Goal: Task Accomplishment & Management: Use online tool/utility

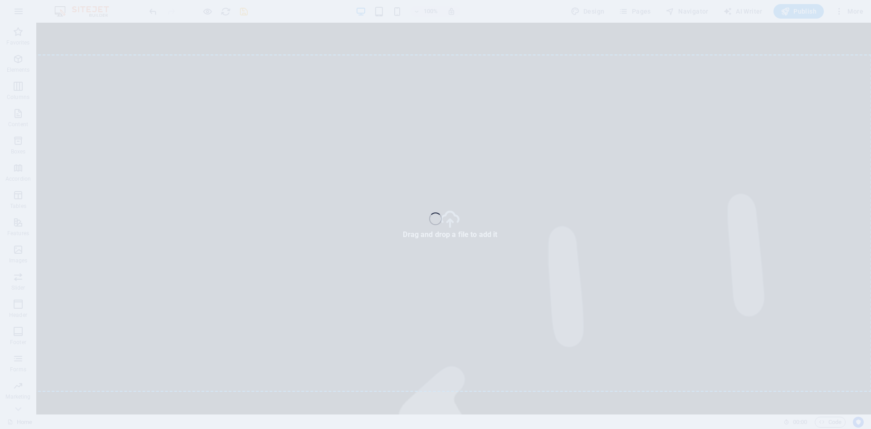
select select "4"
select select "px"
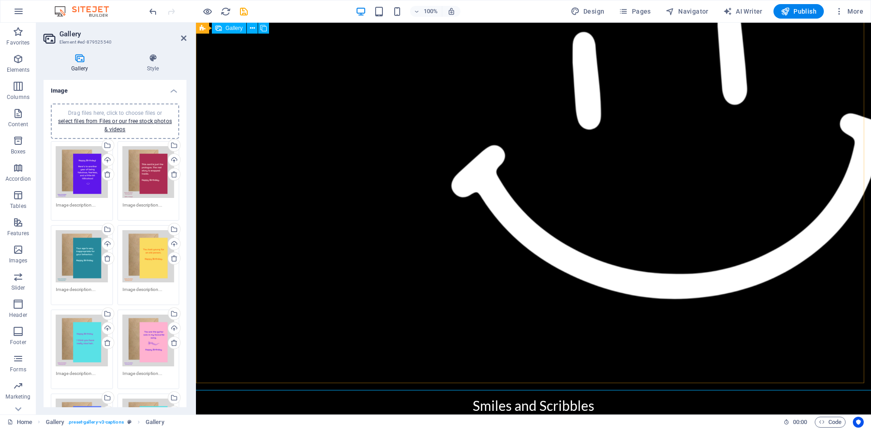
scroll to position [1232, 0]
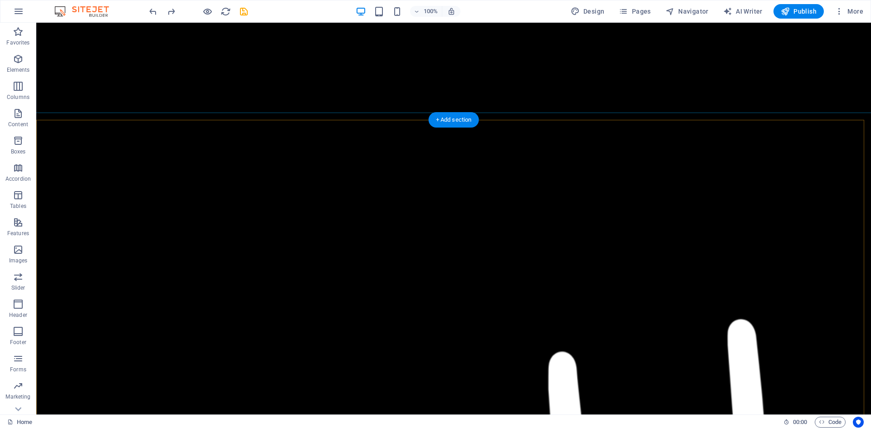
scroll to position [1151, 0]
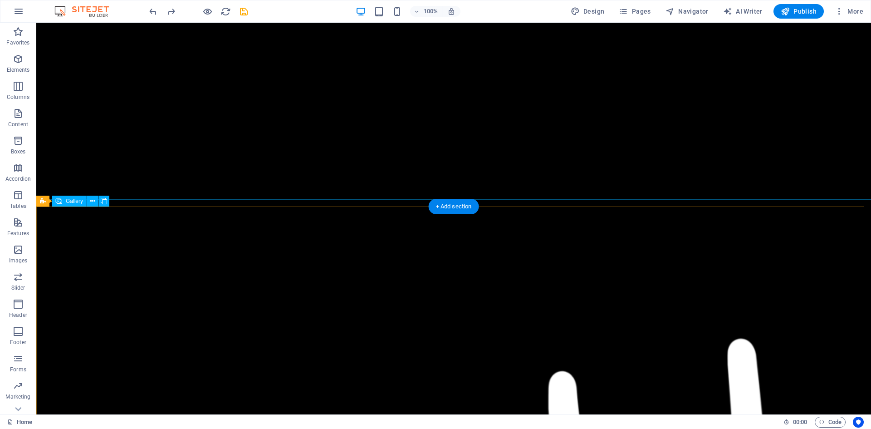
click at [93, 200] on icon at bounding box center [92, 202] width 5 height 10
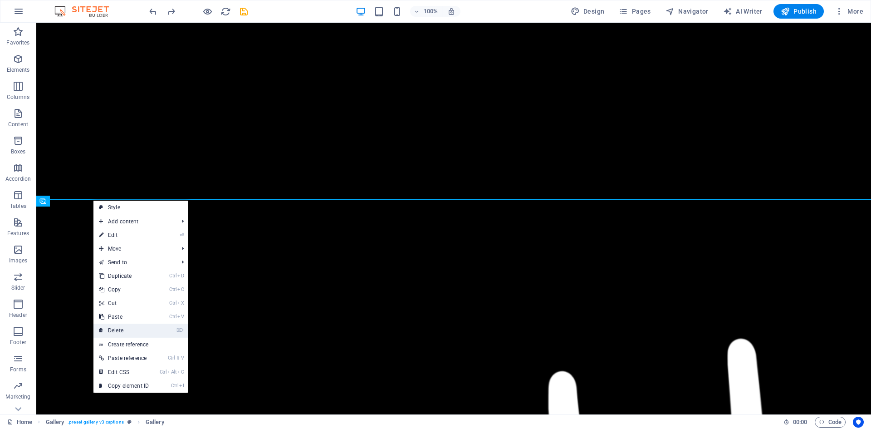
click at [104, 328] on link "⌦ Delete" at bounding box center [123, 331] width 61 height 14
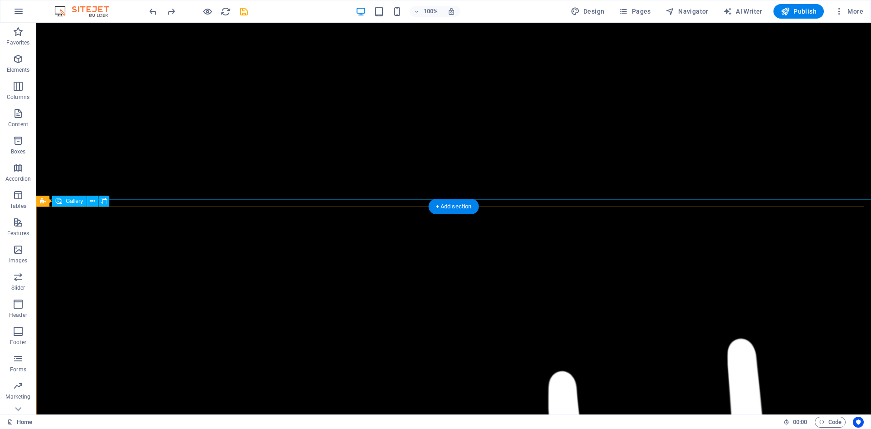
select select "4"
select select "px"
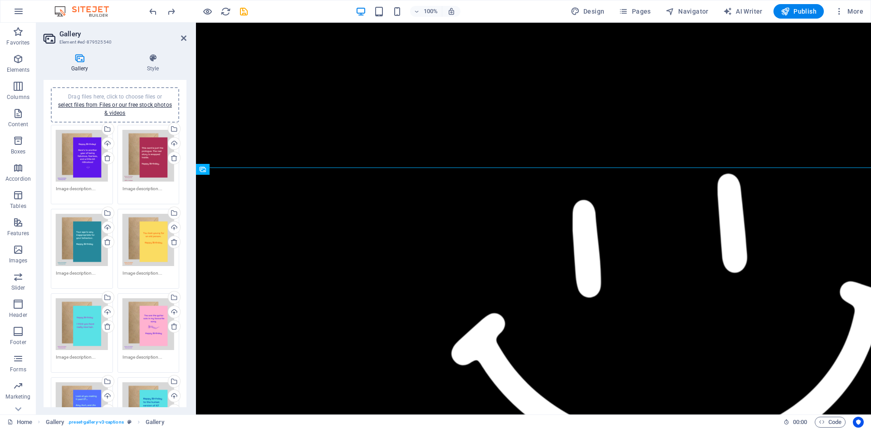
scroll to position [0, 0]
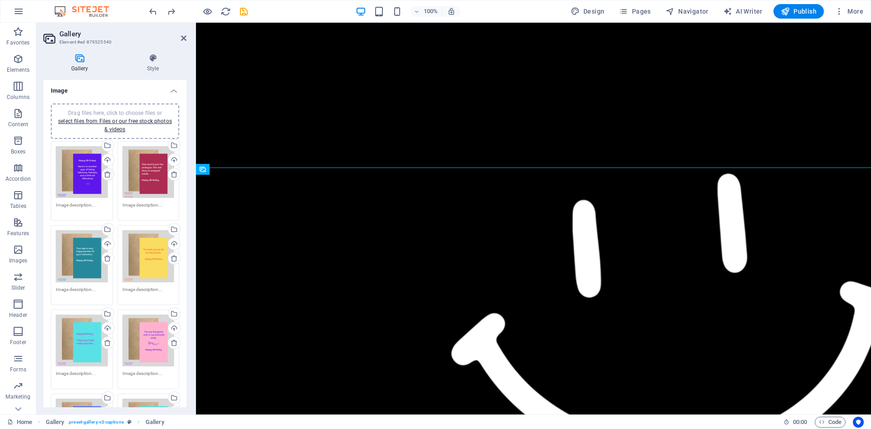
click at [106, 171] on icon at bounding box center [107, 174] width 7 height 7
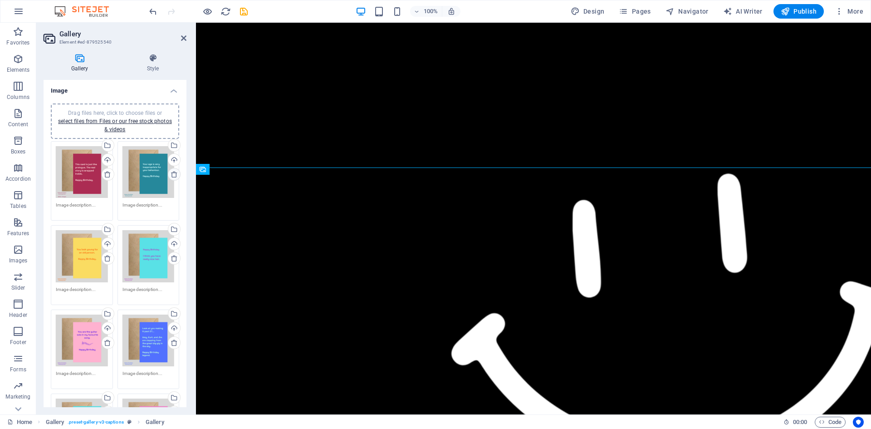
click at [171, 174] on icon at bounding box center [174, 174] width 7 height 7
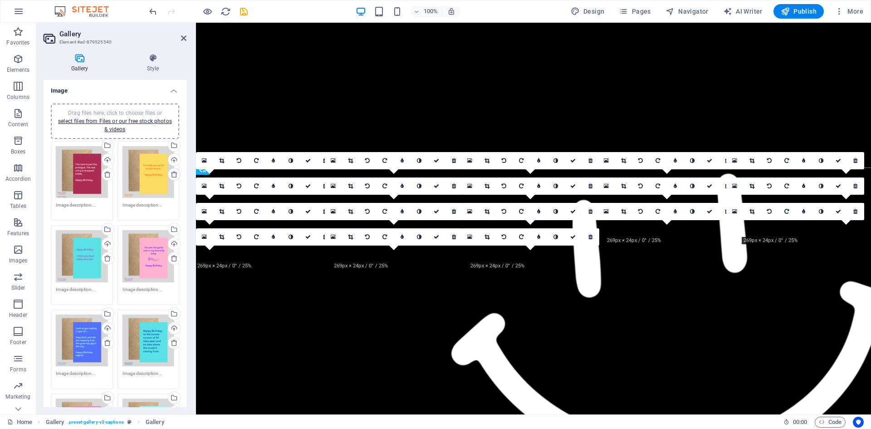
click at [173, 174] on icon at bounding box center [174, 174] width 7 height 7
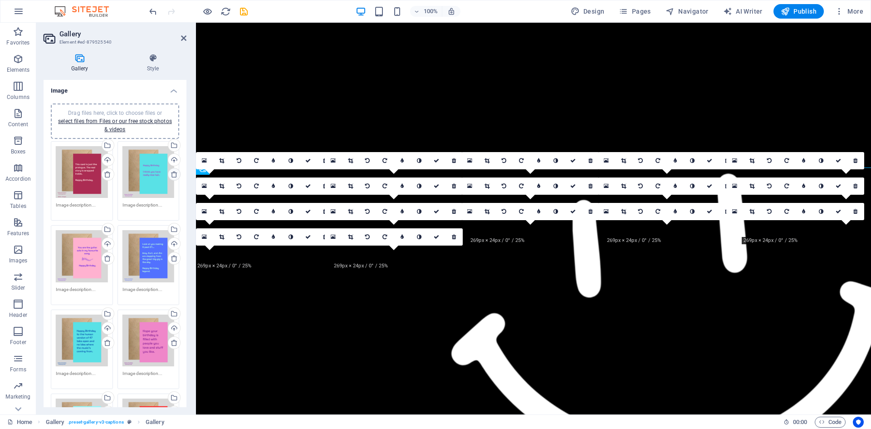
click at [173, 174] on icon at bounding box center [174, 174] width 7 height 7
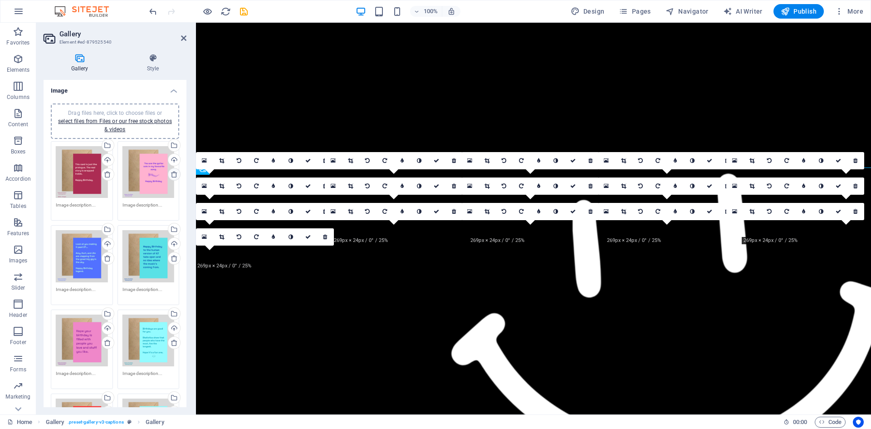
click at [173, 174] on icon at bounding box center [174, 174] width 7 height 7
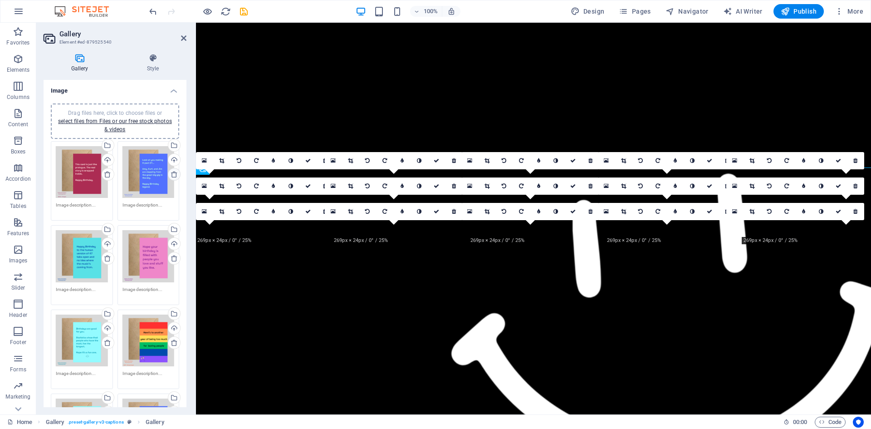
click at [173, 174] on icon at bounding box center [174, 174] width 7 height 7
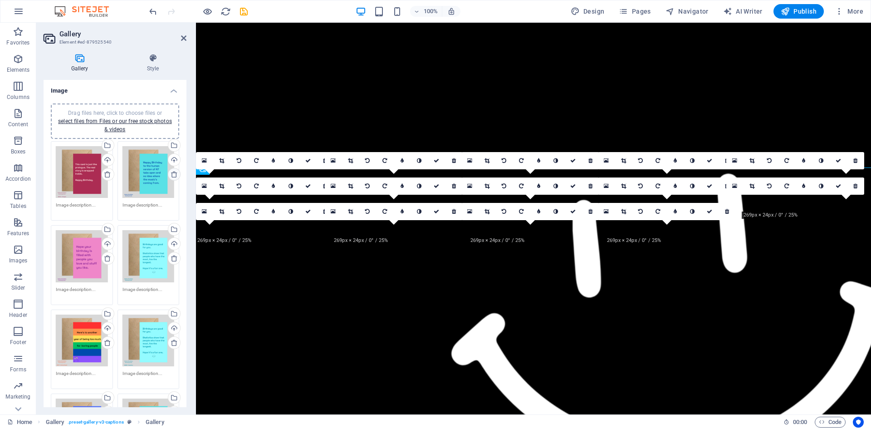
click at [173, 174] on icon at bounding box center [174, 174] width 7 height 7
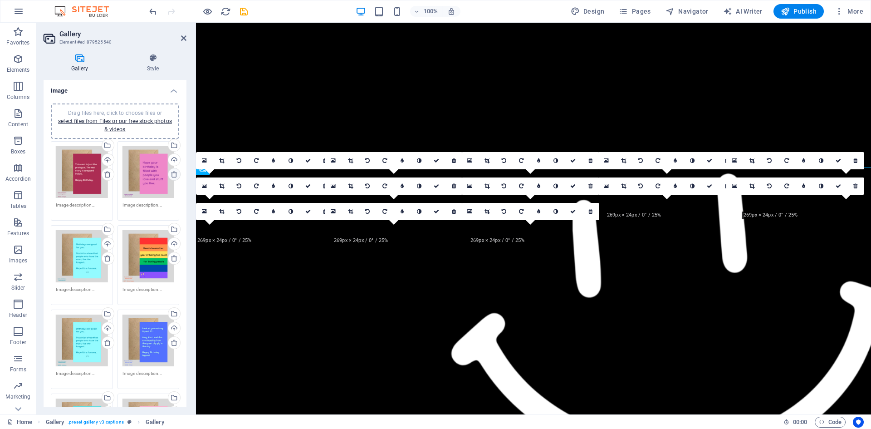
click at [173, 174] on icon at bounding box center [174, 174] width 7 height 7
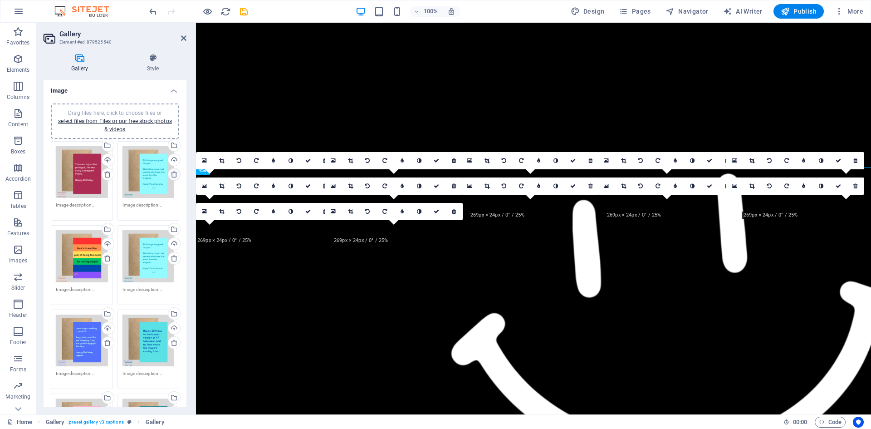
click at [173, 174] on icon at bounding box center [174, 174] width 7 height 7
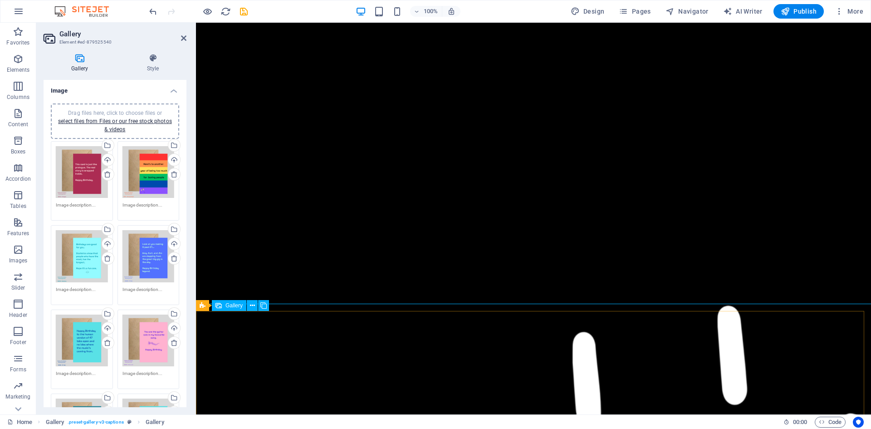
scroll to position [951, 0]
click at [182, 34] on h2 "Gallery" at bounding box center [122, 34] width 127 height 8
click at [182, 37] on icon at bounding box center [183, 37] width 5 height 7
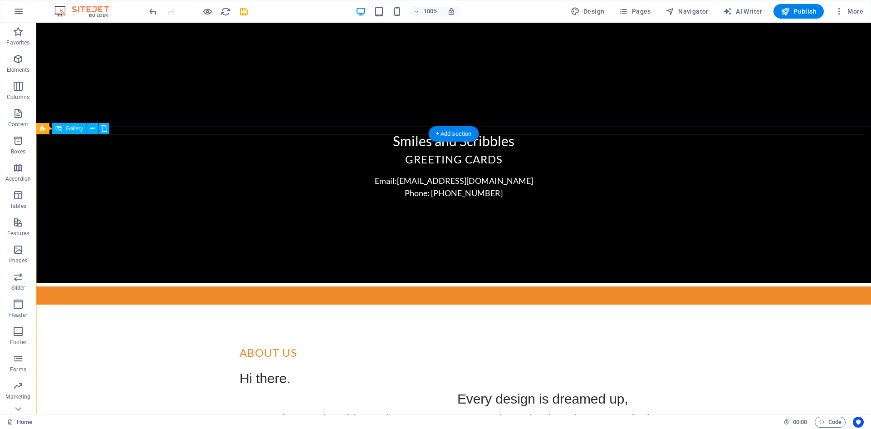
scroll to position [1845, 0]
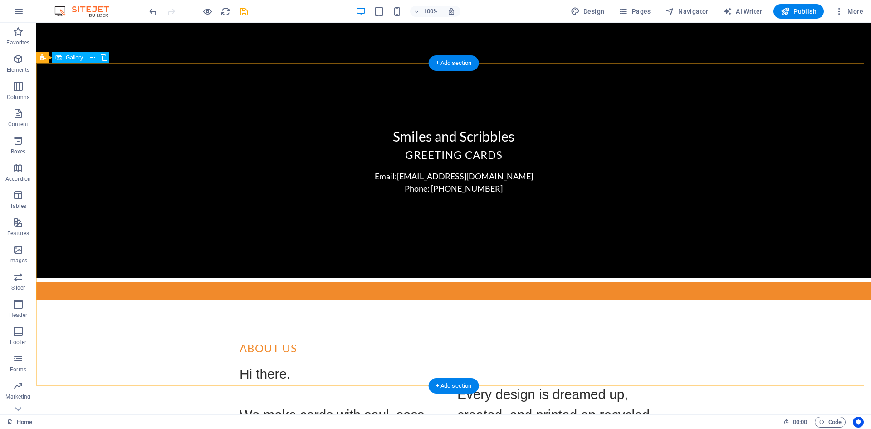
select select "4"
select select "px"
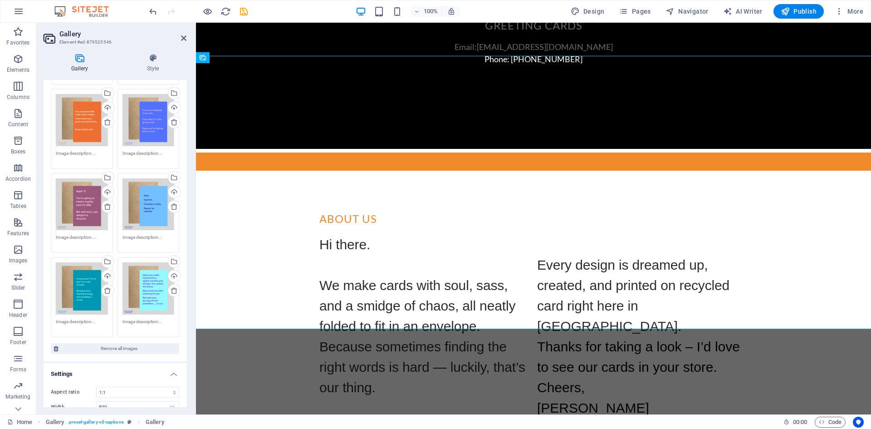
scroll to position [0, 0]
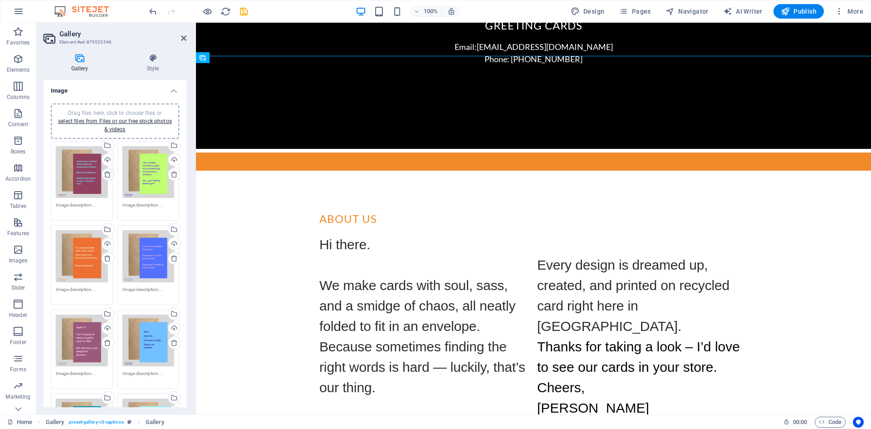
click at [107, 171] on icon at bounding box center [107, 174] width 7 height 7
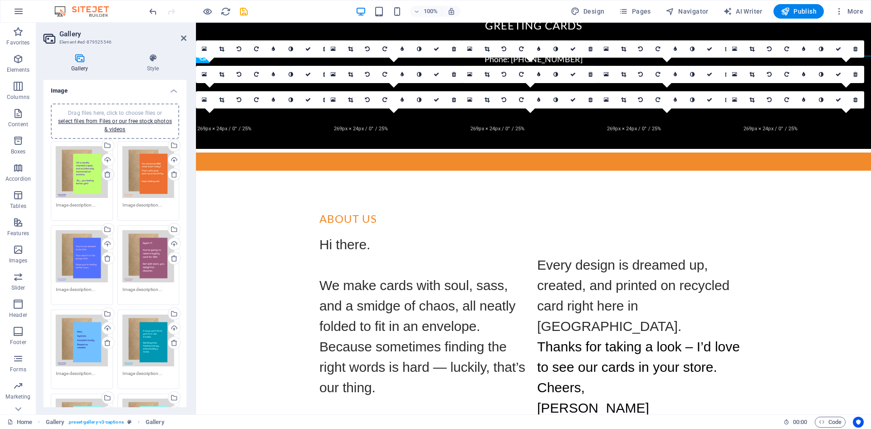
click at [107, 171] on icon at bounding box center [107, 174] width 7 height 7
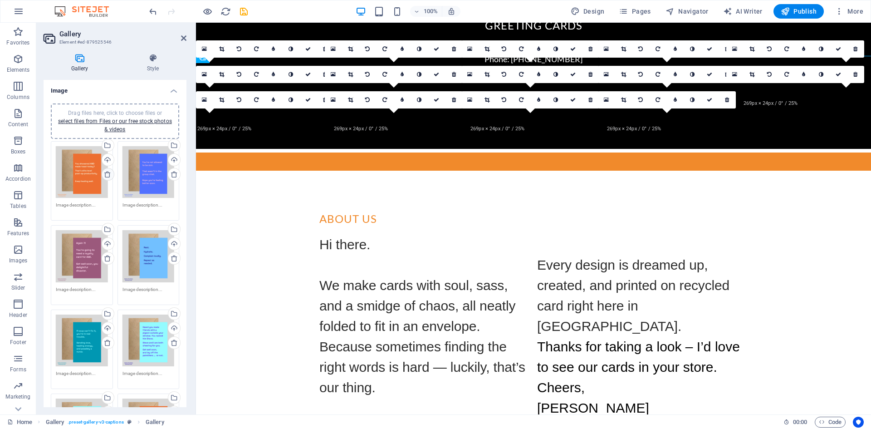
click at [107, 171] on icon at bounding box center [107, 174] width 7 height 7
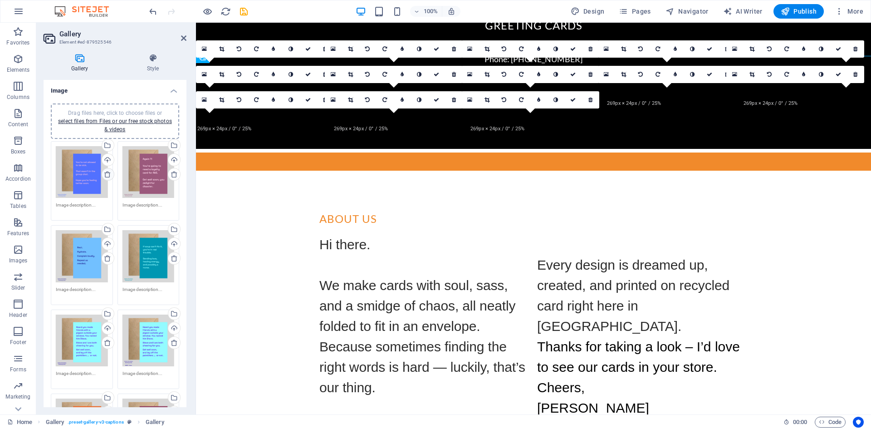
click at [107, 172] on icon at bounding box center [107, 174] width 7 height 7
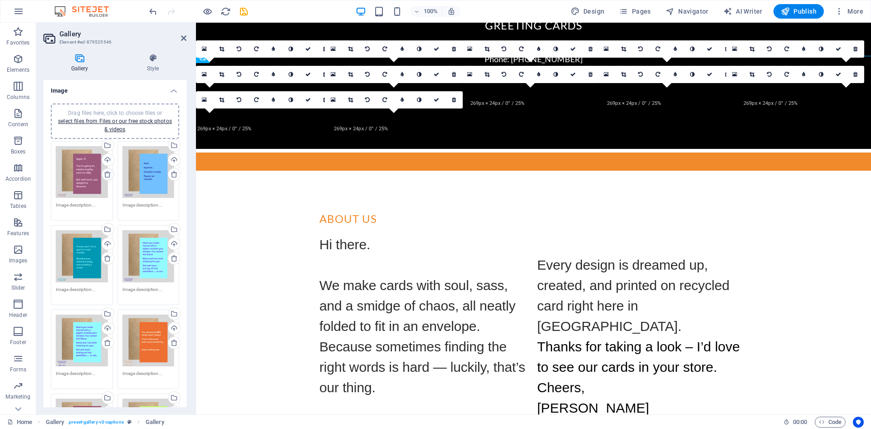
click at [107, 172] on icon at bounding box center [107, 174] width 7 height 7
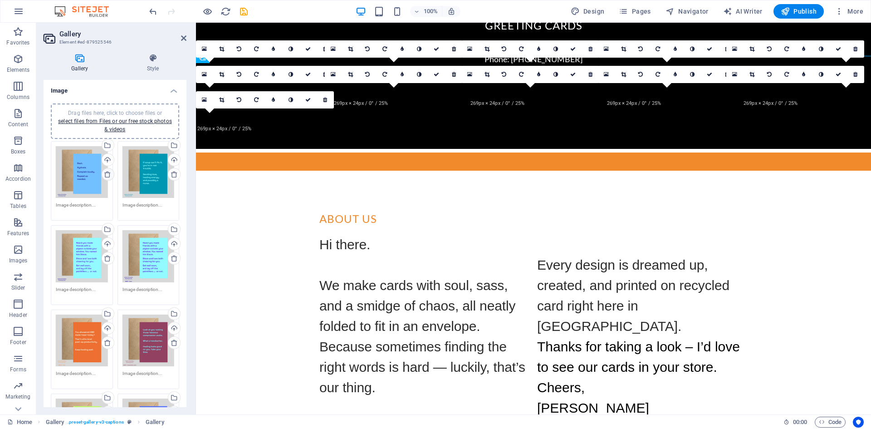
click at [107, 172] on icon at bounding box center [107, 174] width 7 height 7
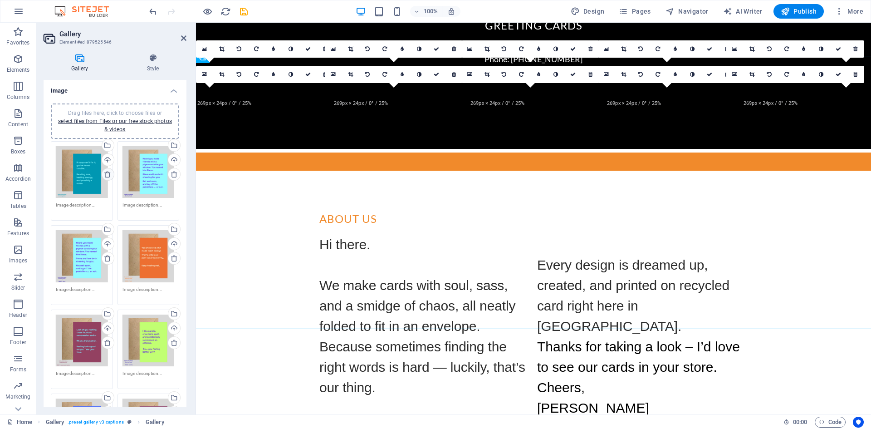
click at [107, 172] on icon at bounding box center [107, 174] width 7 height 7
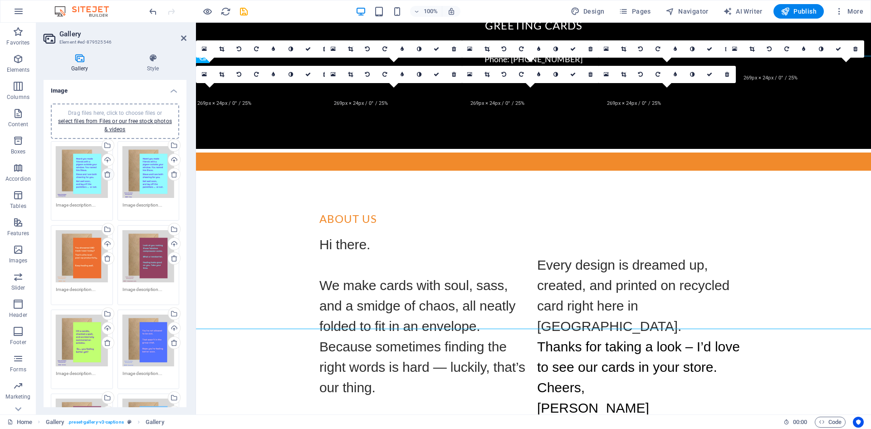
click at [107, 172] on icon at bounding box center [107, 174] width 7 height 7
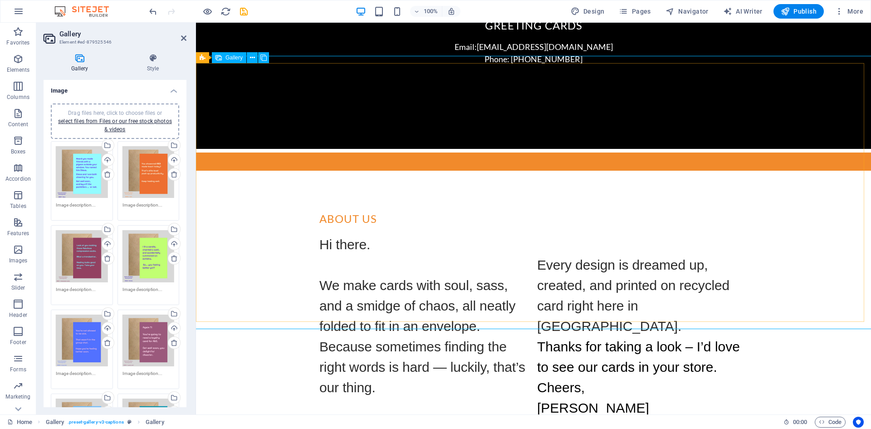
click at [91, 174] on div "Drag files here, click to choose files or select files from Files or our free s…" at bounding box center [82, 172] width 52 height 52
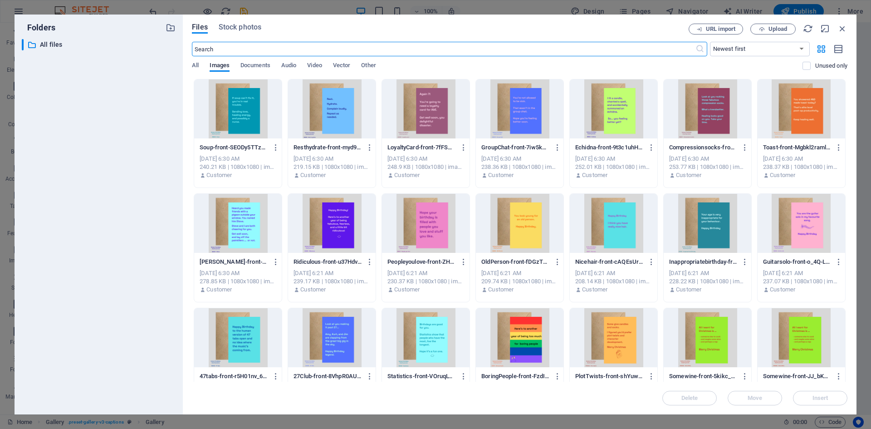
scroll to position [1387, 0]
click at [846, 28] on icon "button" at bounding box center [843, 29] width 10 height 10
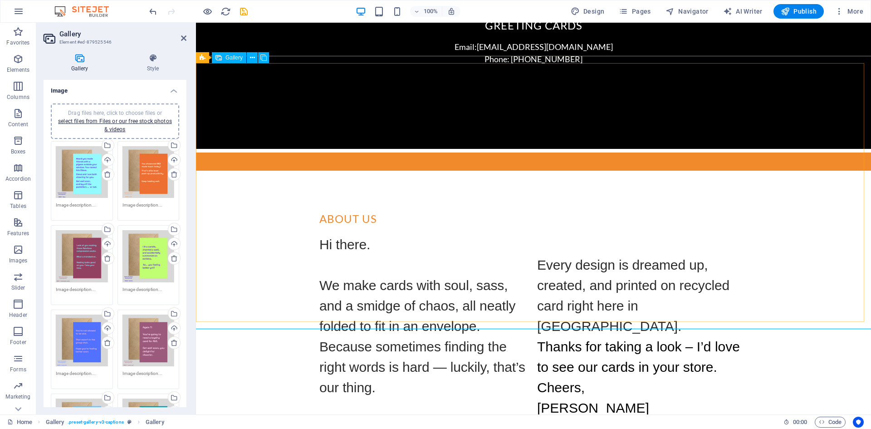
drag, startPoint x: 398, startPoint y: 252, endPoint x: 265, endPoint y: 133, distance: 178.3
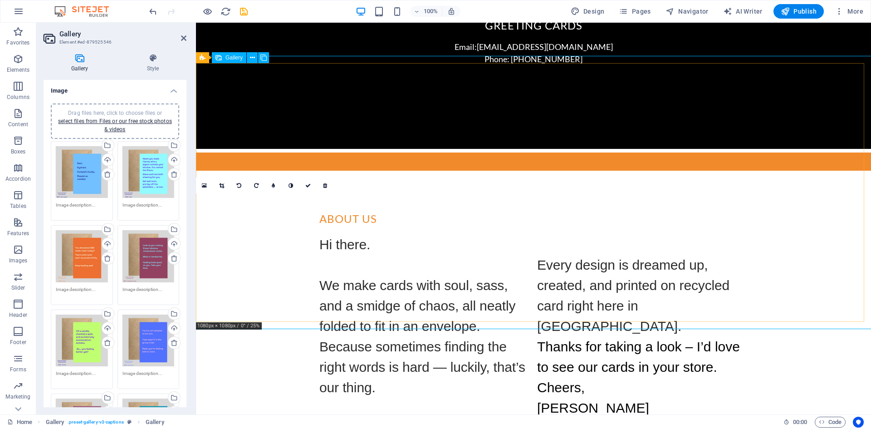
drag, startPoint x: 260, startPoint y: 286, endPoint x: 344, endPoint y: 161, distance: 150.2
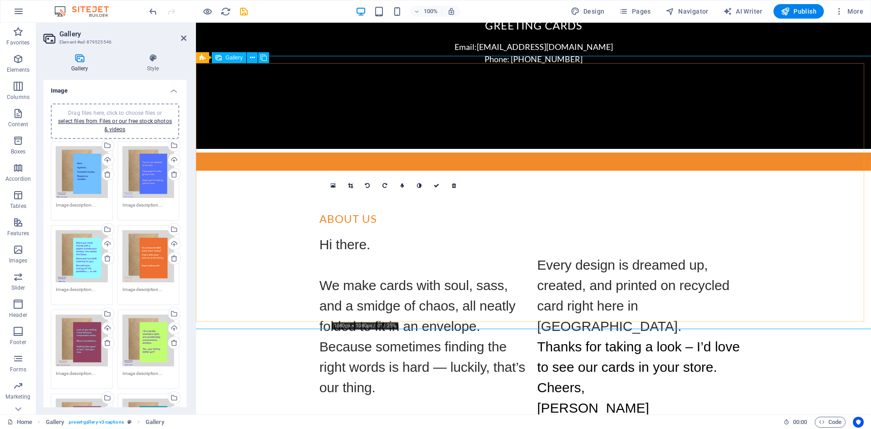
drag, startPoint x: 376, startPoint y: 268, endPoint x: 467, endPoint y: 154, distance: 145.6
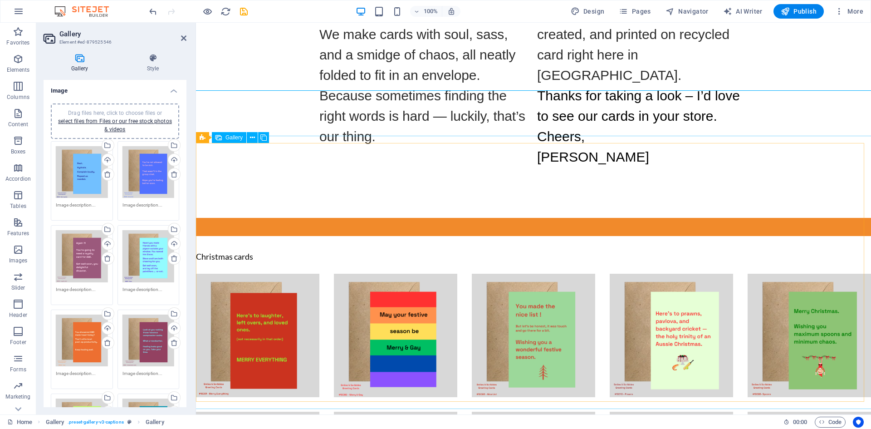
scroll to position [1926, 0]
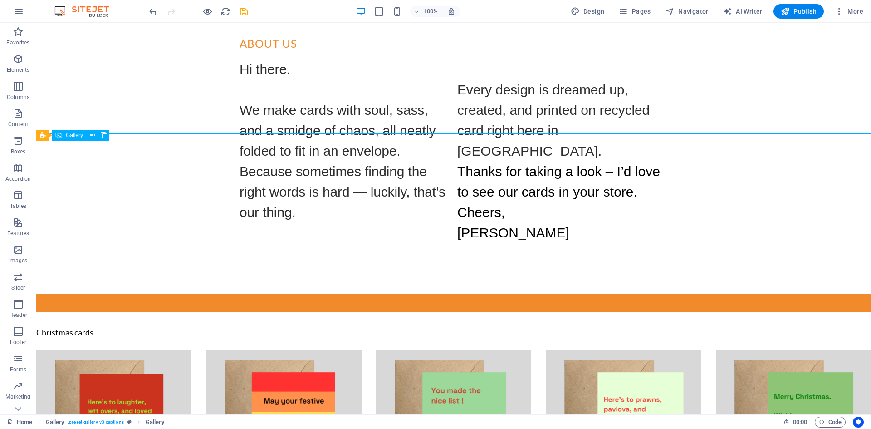
select select "4"
select select "px"
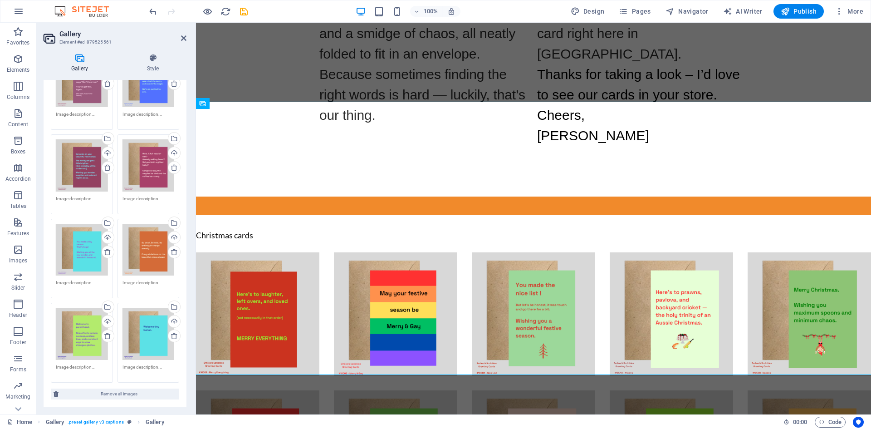
scroll to position [0, 0]
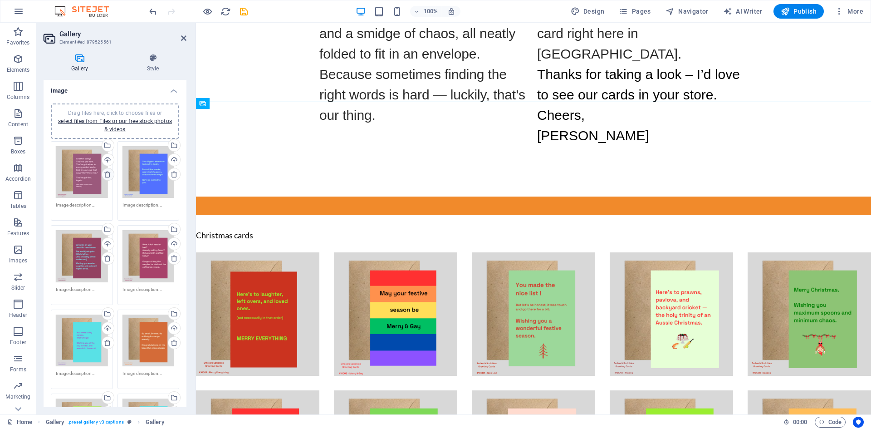
click at [106, 176] on icon at bounding box center [107, 174] width 7 height 7
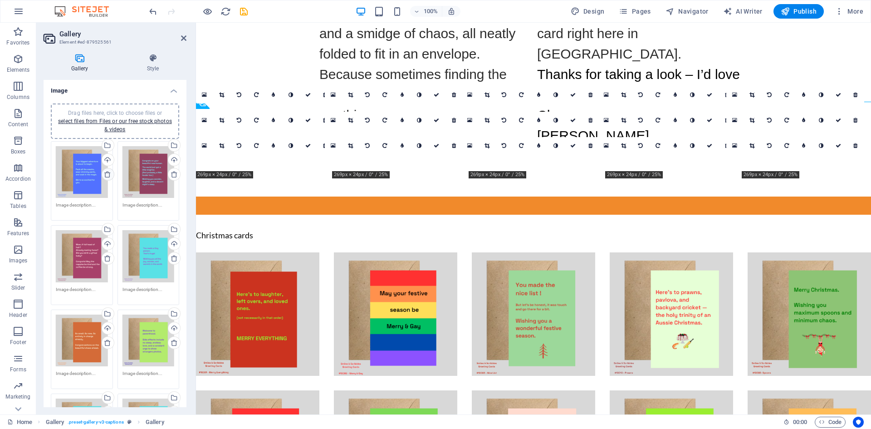
click at [106, 177] on icon at bounding box center [107, 174] width 7 height 7
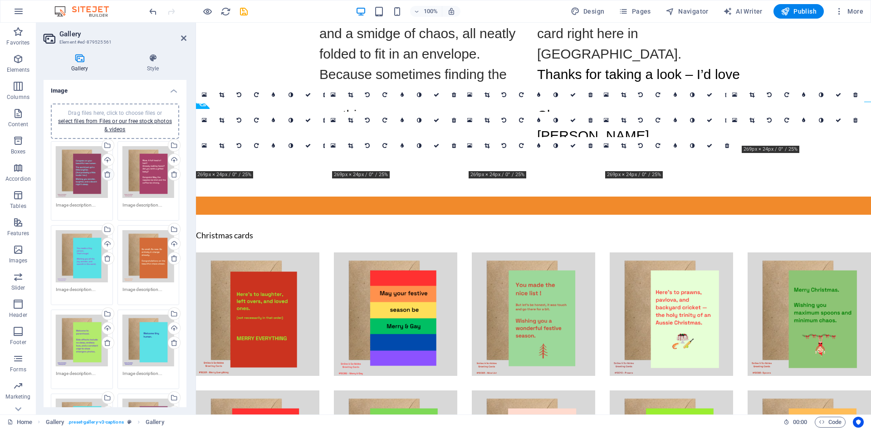
click at [106, 177] on icon at bounding box center [107, 174] width 7 height 7
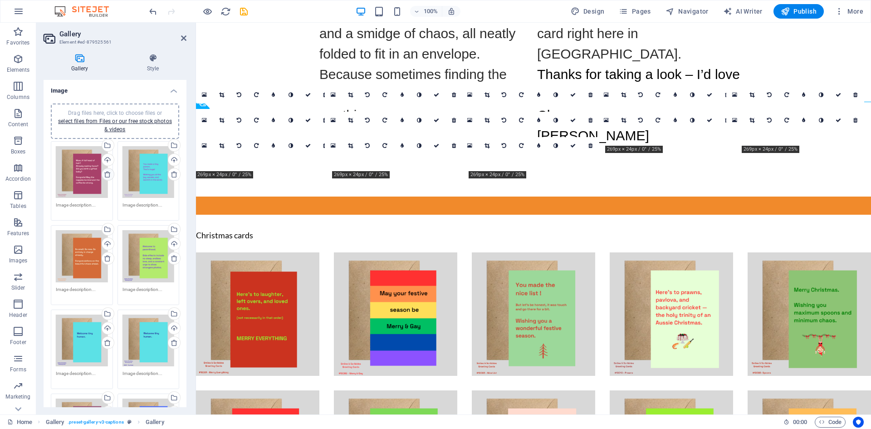
click at [106, 177] on icon at bounding box center [107, 174] width 7 height 7
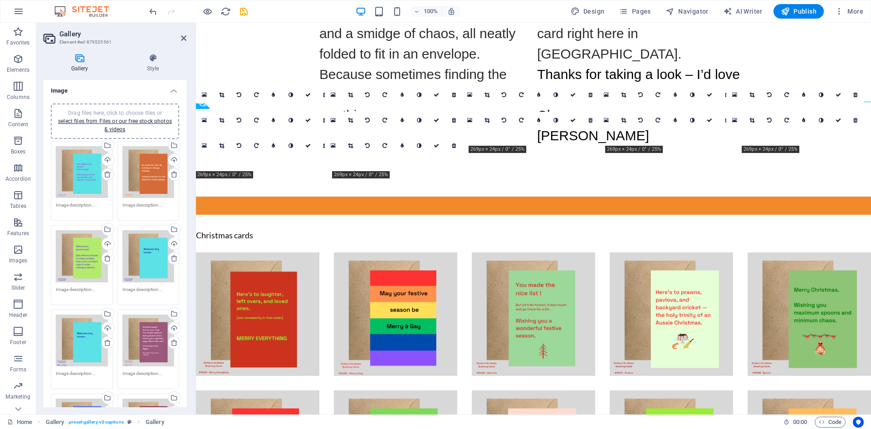
click at [106, 177] on icon at bounding box center [107, 174] width 7 height 7
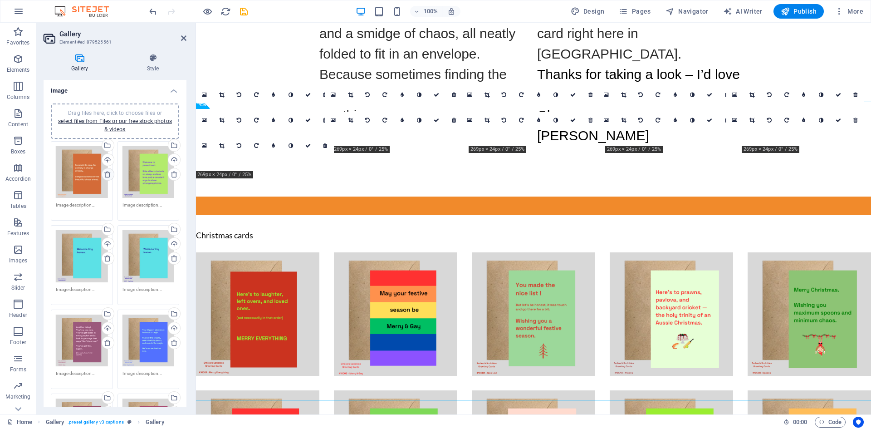
click at [106, 177] on icon at bounding box center [107, 174] width 7 height 7
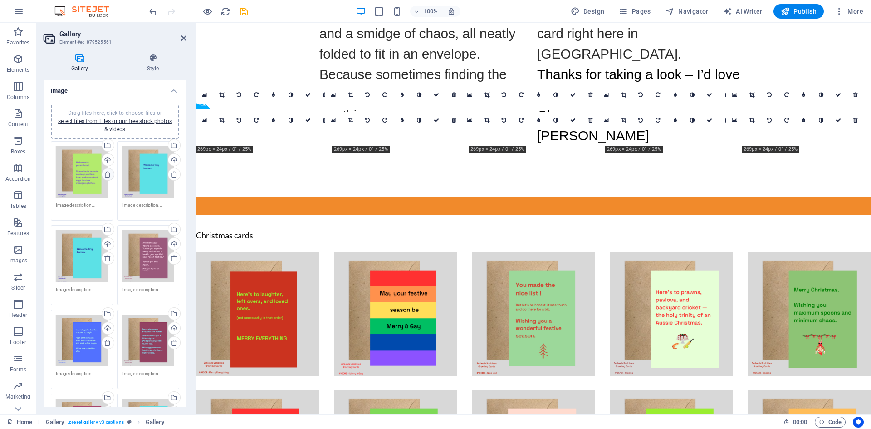
click at [106, 177] on icon at bounding box center [107, 174] width 7 height 7
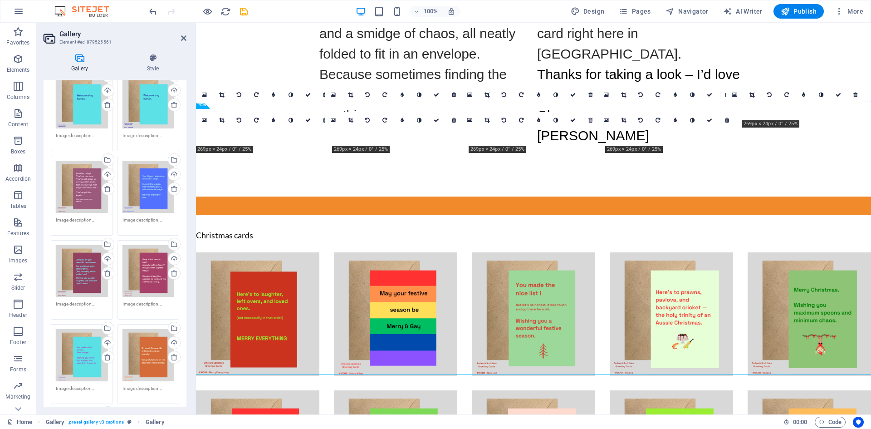
scroll to position [45, 0]
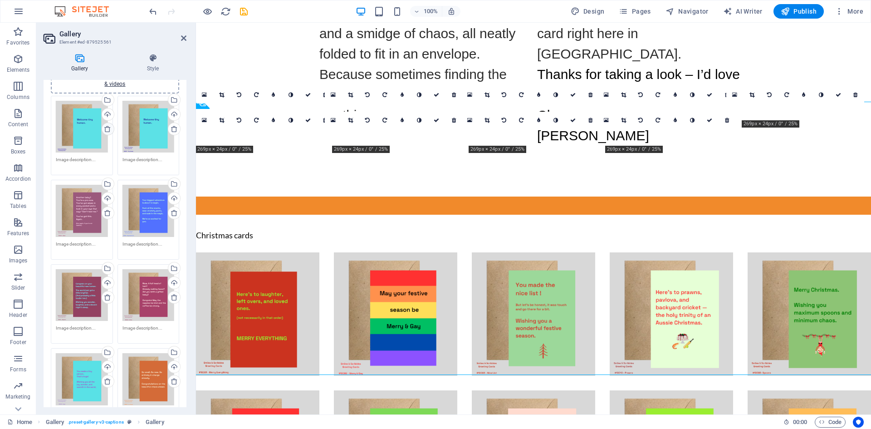
click at [107, 129] on icon at bounding box center [107, 128] width 7 height 7
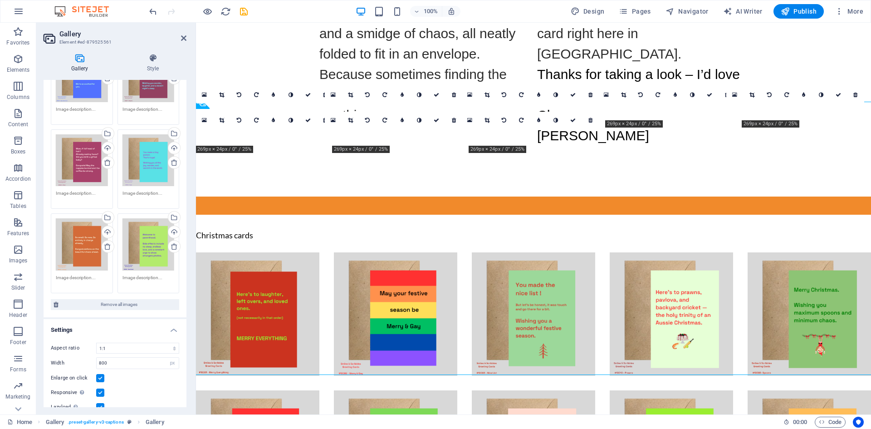
scroll to position [182, 0]
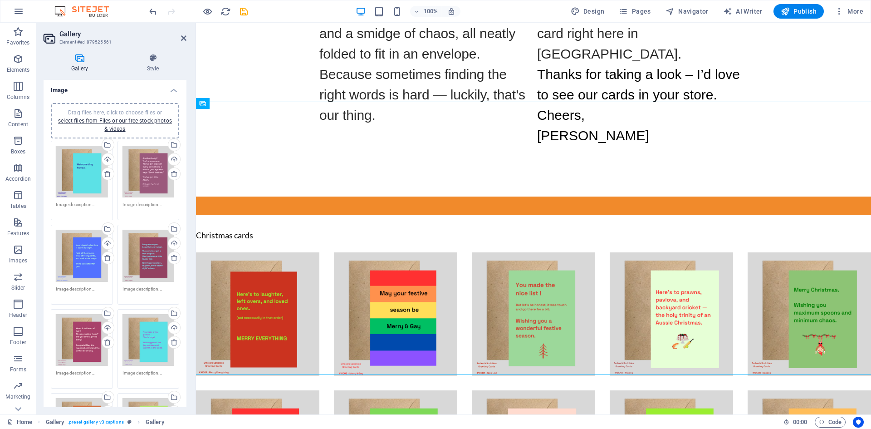
scroll to position [0, 0]
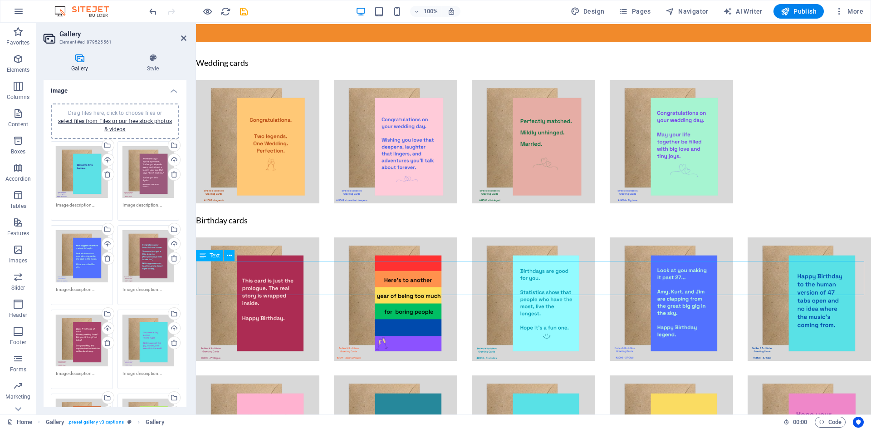
scroll to position [2425, 0]
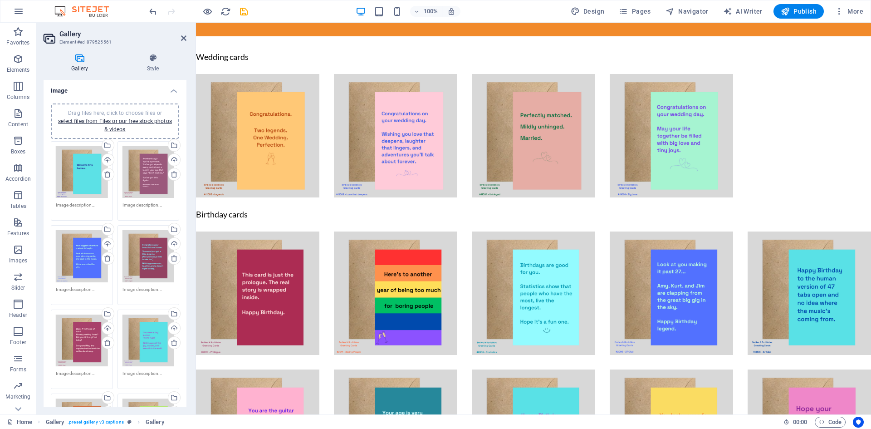
click at [180, 37] on h2 "Gallery" at bounding box center [122, 34] width 127 height 8
click at [184, 37] on icon at bounding box center [183, 37] width 5 height 7
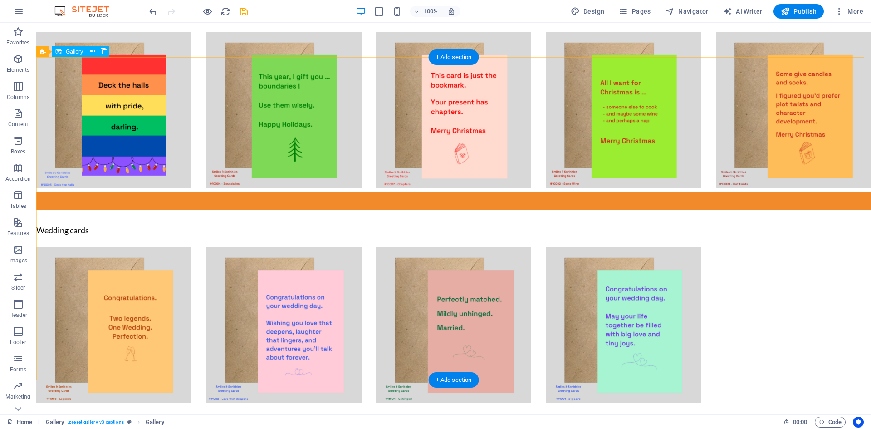
scroll to position [2642, 0]
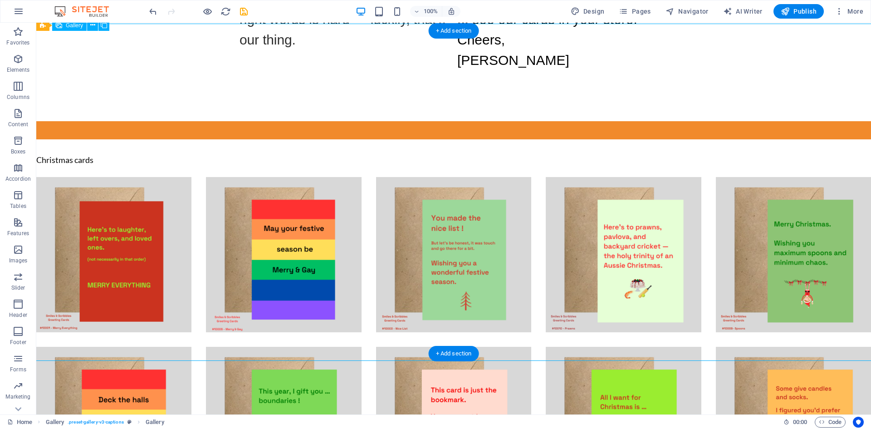
select select "4"
select select "px"
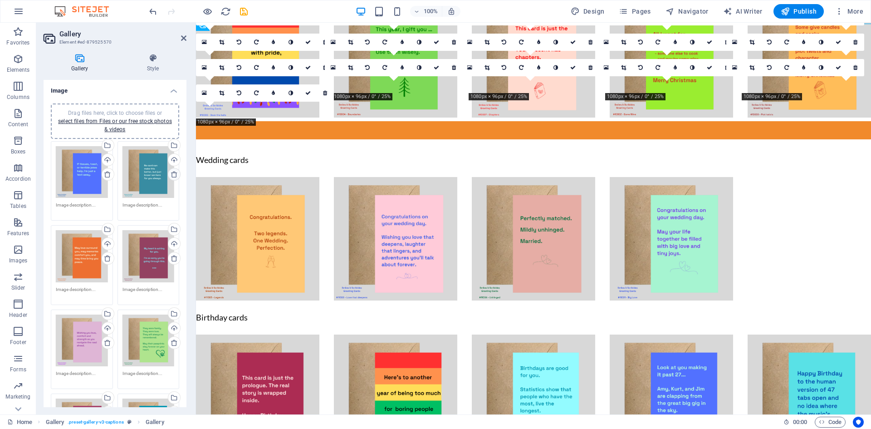
click at [171, 172] on icon at bounding box center [174, 174] width 7 height 7
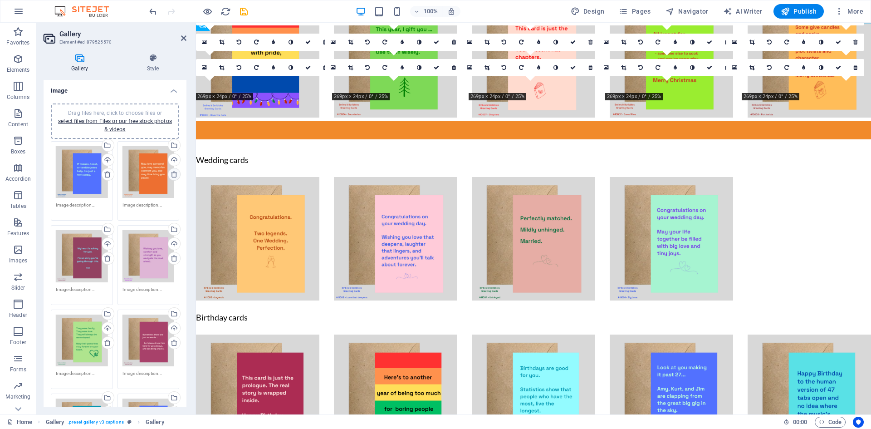
click at [171, 172] on icon at bounding box center [174, 174] width 7 height 7
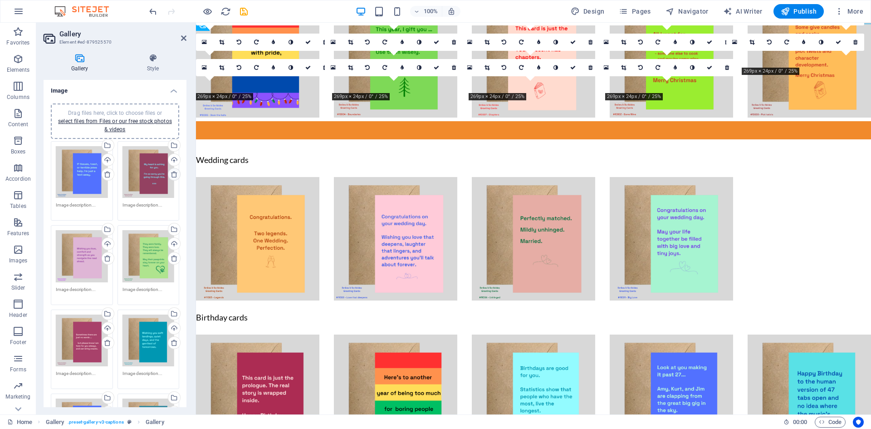
click at [171, 172] on icon at bounding box center [174, 174] width 7 height 7
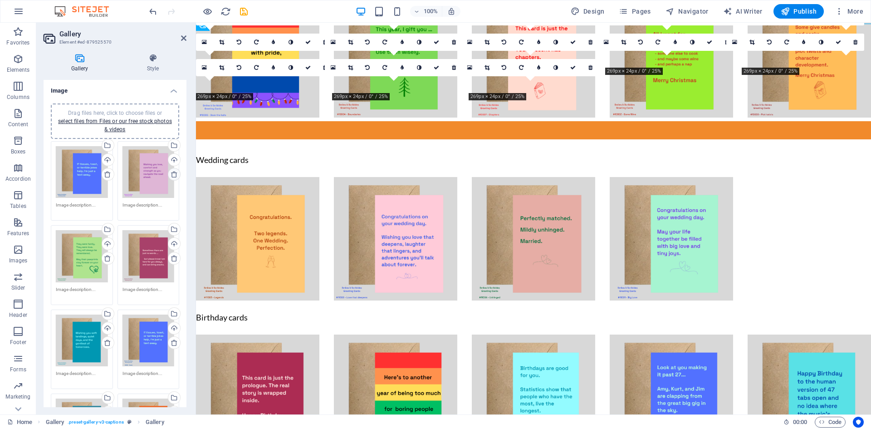
click at [171, 172] on icon at bounding box center [174, 174] width 7 height 7
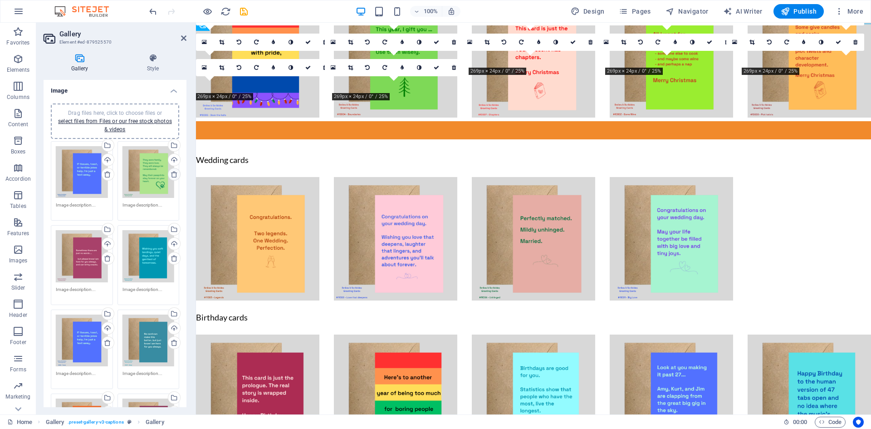
click at [171, 172] on icon at bounding box center [174, 174] width 7 height 7
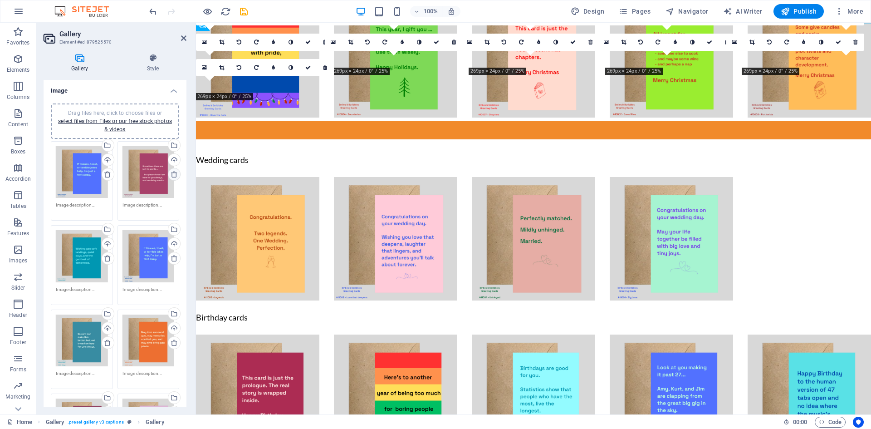
click at [171, 172] on icon at bounding box center [174, 174] width 7 height 7
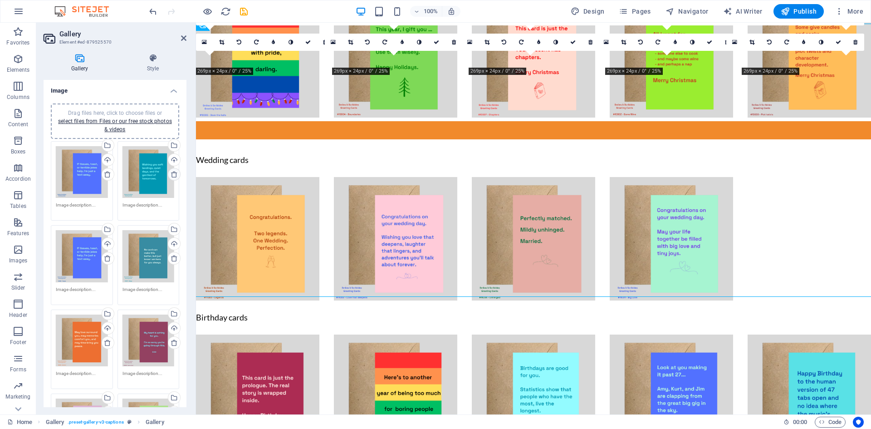
click at [171, 172] on icon at bounding box center [174, 174] width 7 height 7
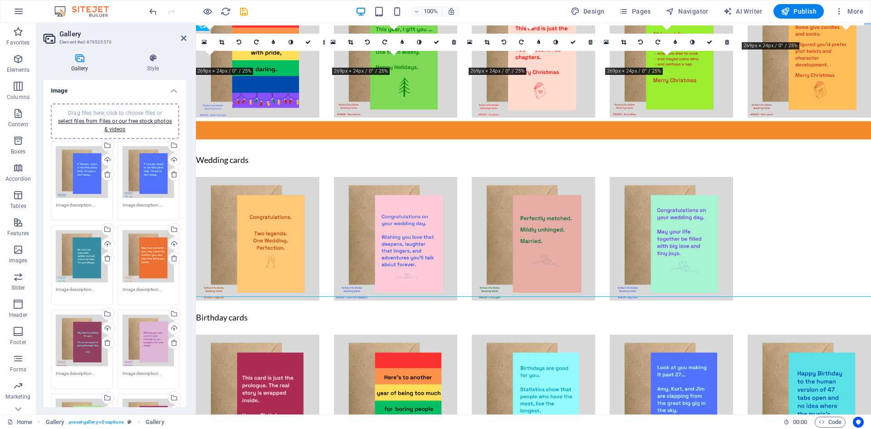
click at [144, 172] on div "Drag files here, click to choose files or select files from Files or our free s…" at bounding box center [149, 172] width 52 height 52
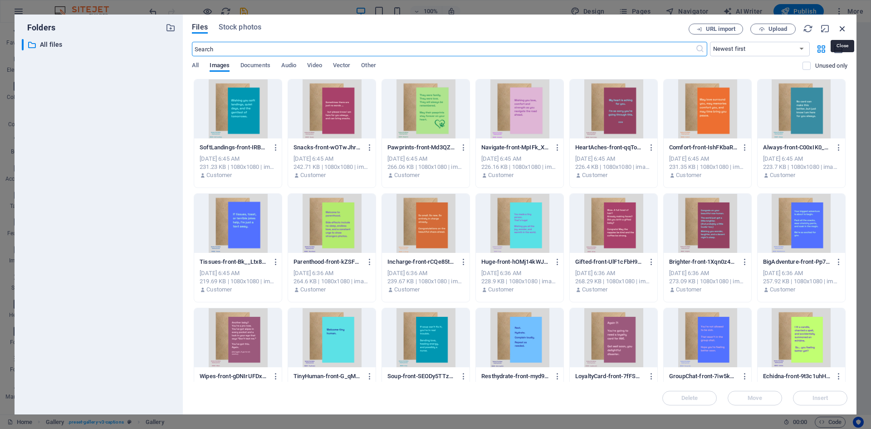
click at [841, 30] on icon "button" at bounding box center [843, 29] width 10 height 10
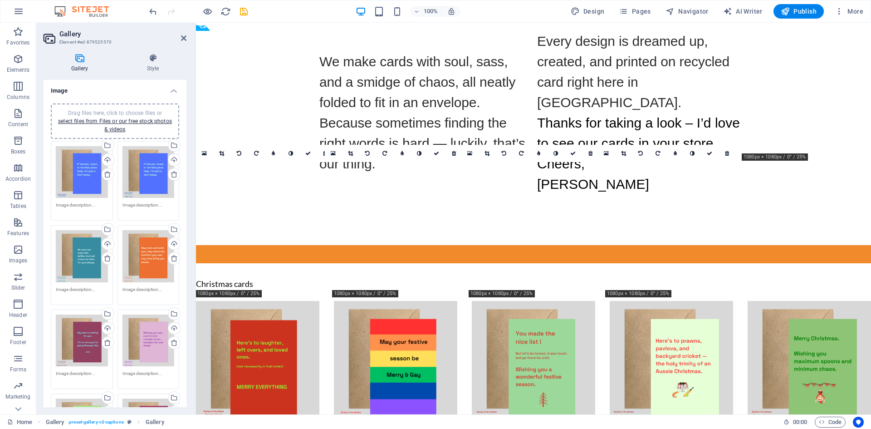
scroll to position [2322, 0]
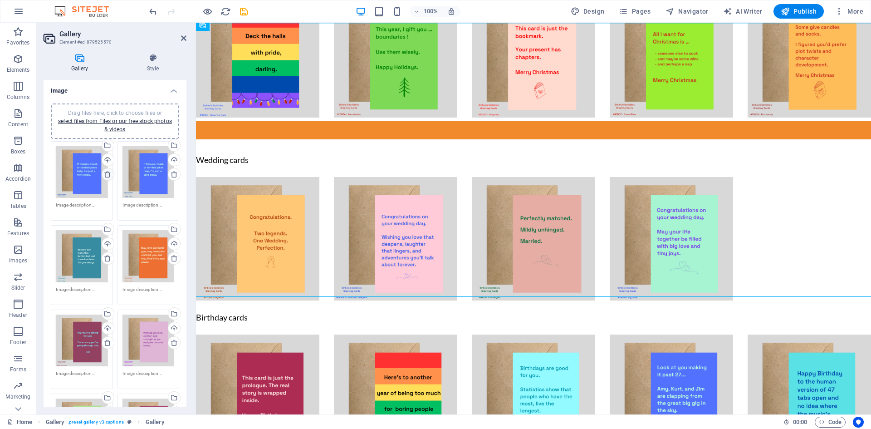
click at [106, 171] on icon at bounding box center [107, 174] width 7 height 7
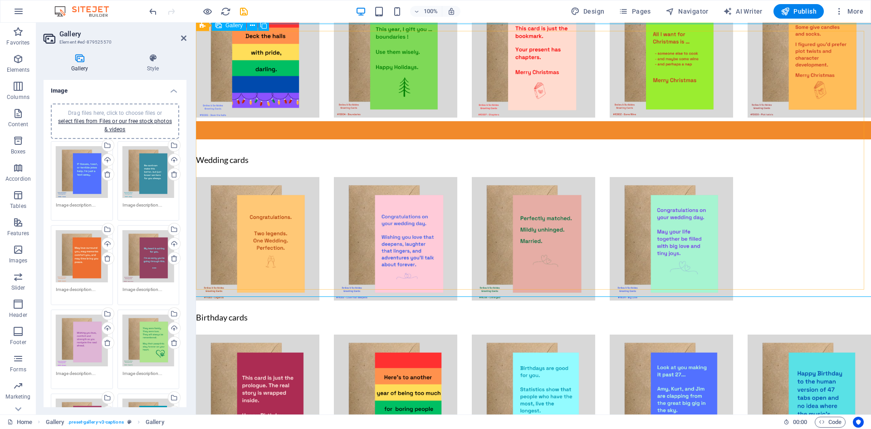
click at [149, 334] on div "Drag files here, click to choose files or select files from Files or our free s…" at bounding box center [149, 341] width 52 height 52
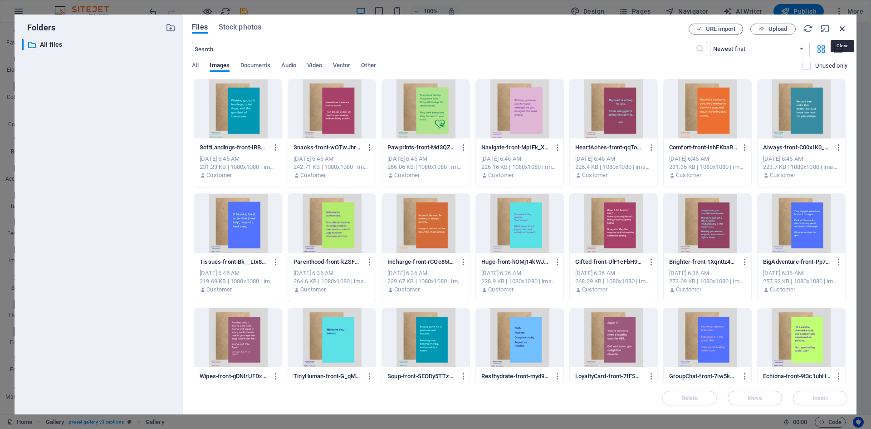
click at [843, 27] on icon "button" at bounding box center [843, 29] width 10 height 10
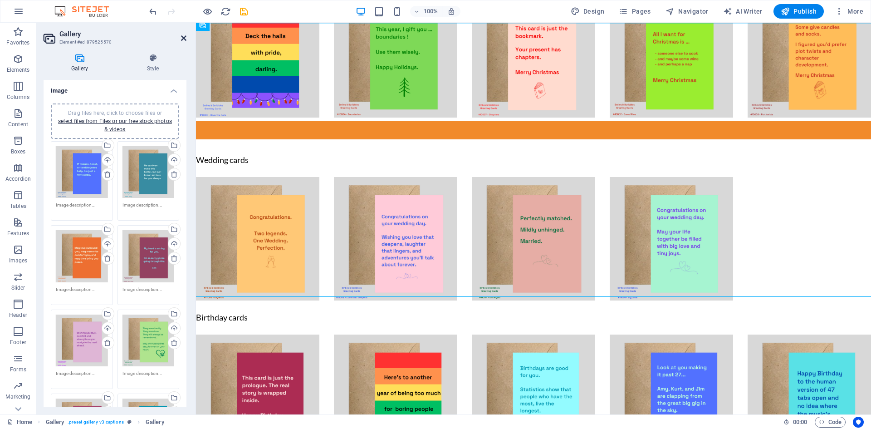
click at [183, 37] on icon at bounding box center [183, 37] width 5 height 7
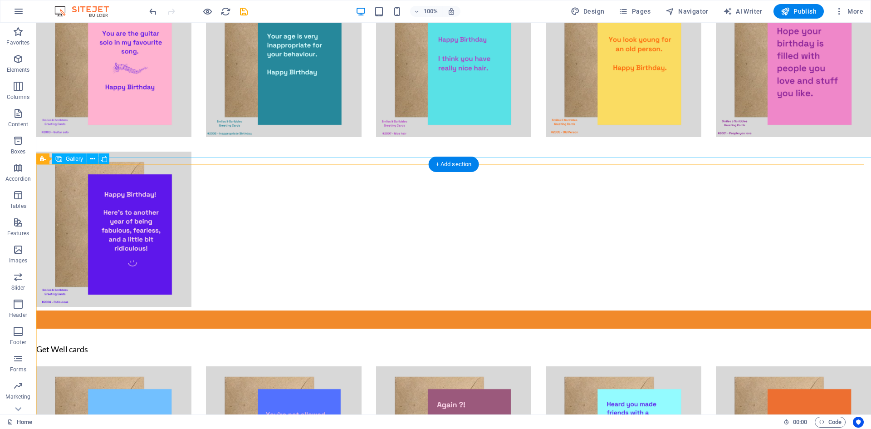
scroll to position [3277, 0]
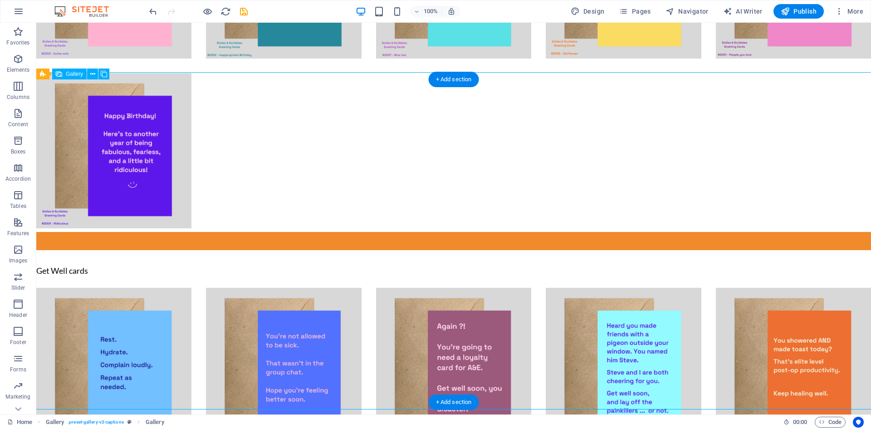
scroll to position [3368, 0]
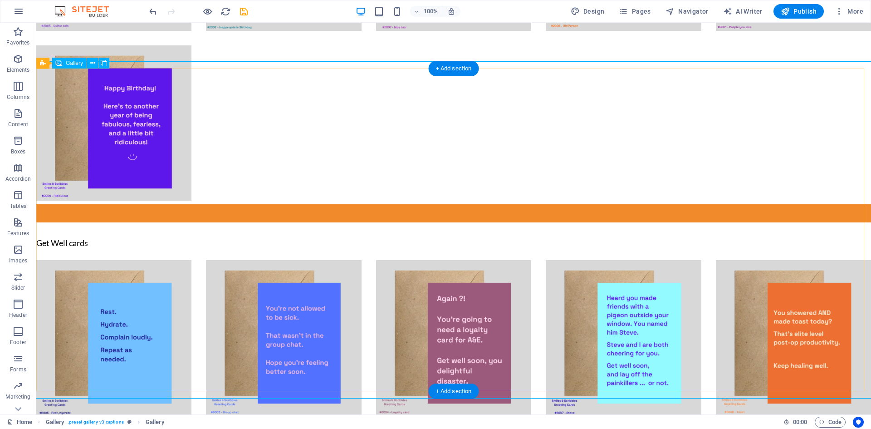
select select "4"
select select "px"
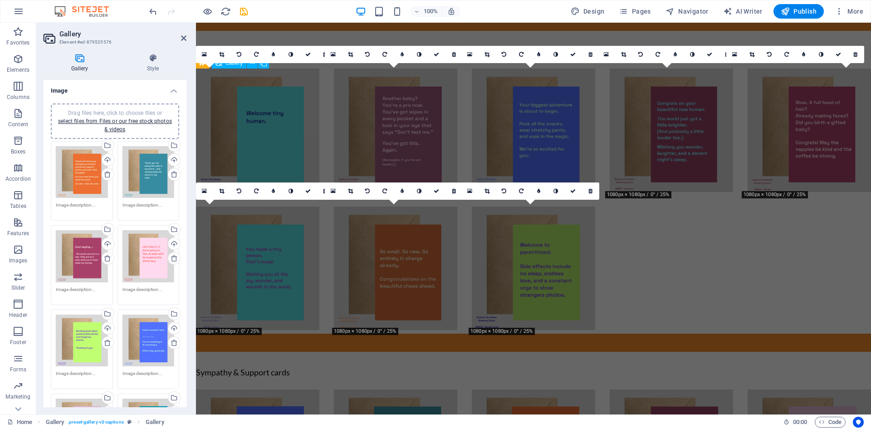
scroll to position [2921, 0]
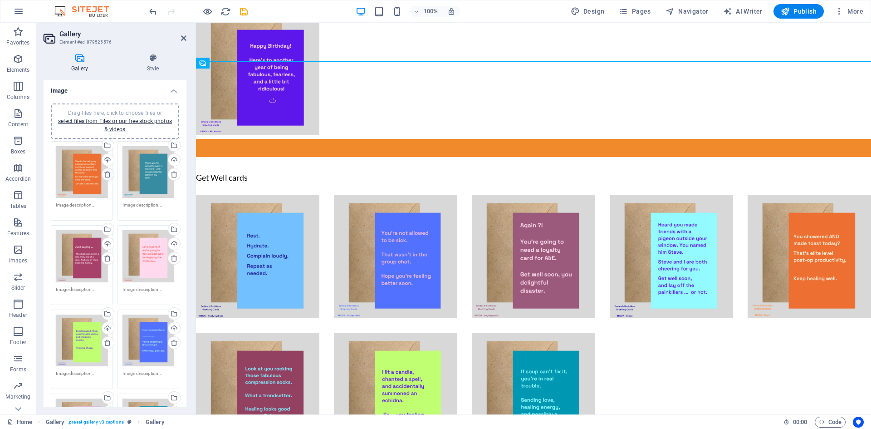
click at [104, 174] on icon at bounding box center [107, 174] width 7 height 7
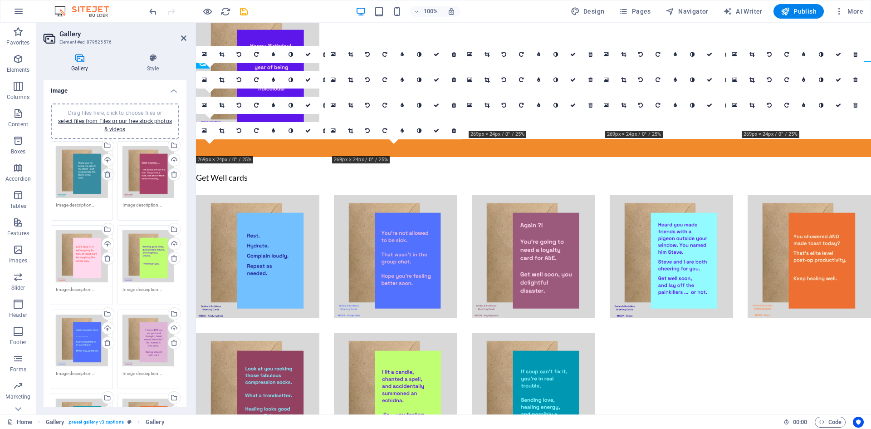
click at [104, 174] on icon at bounding box center [107, 174] width 7 height 7
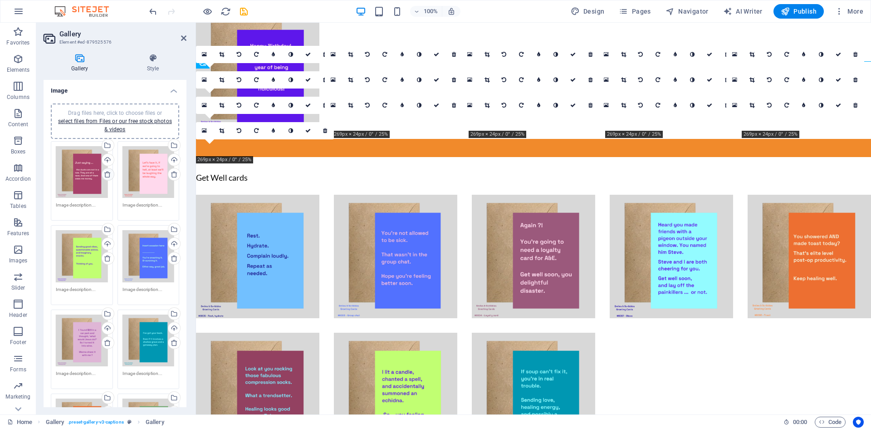
click at [104, 174] on icon at bounding box center [107, 174] width 7 height 7
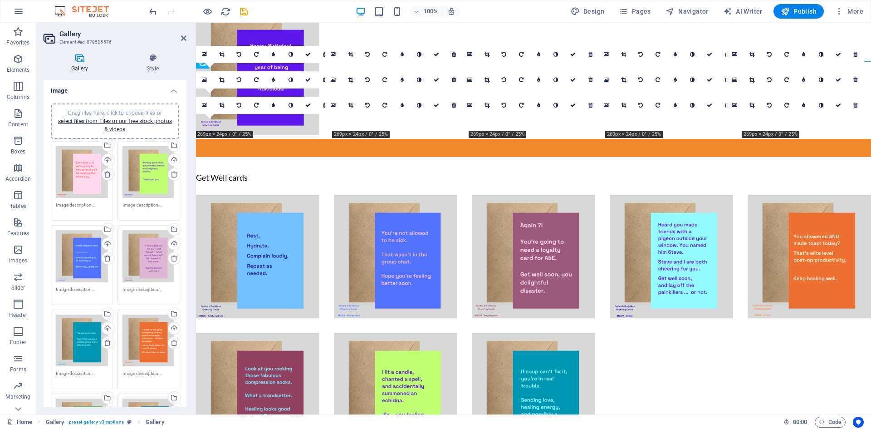
click at [104, 174] on icon at bounding box center [107, 174] width 7 height 7
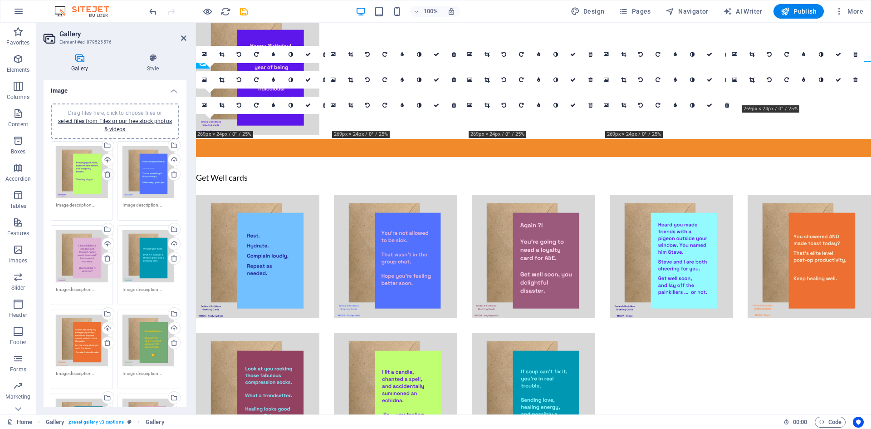
click at [104, 174] on icon at bounding box center [107, 174] width 7 height 7
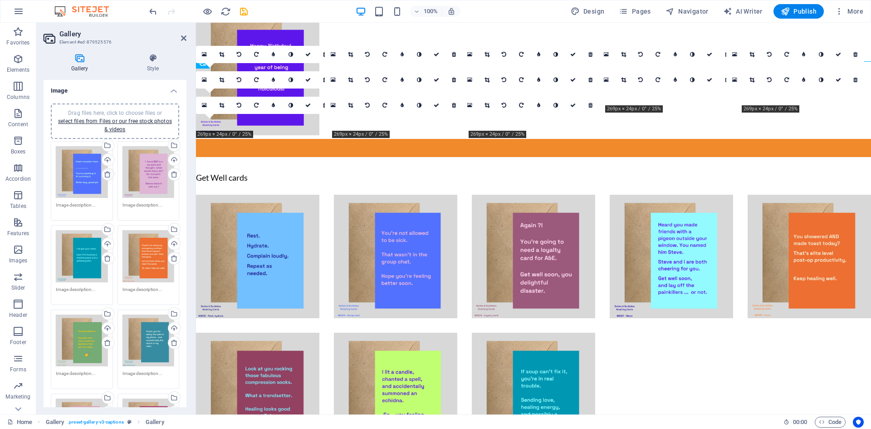
click at [104, 174] on icon at bounding box center [107, 174] width 7 height 7
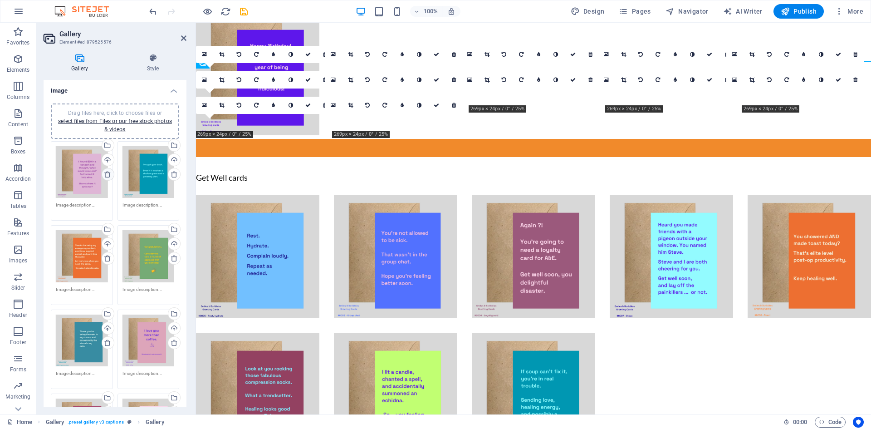
click at [104, 174] on icon at bounding box center [107, 174] width 7 height 7
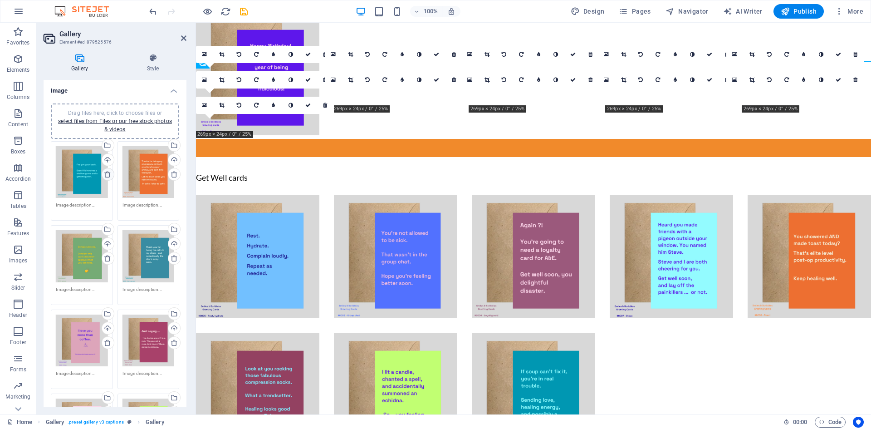
click at [104, 174] on icon at bounding box center [107, 174] width 7 height 7
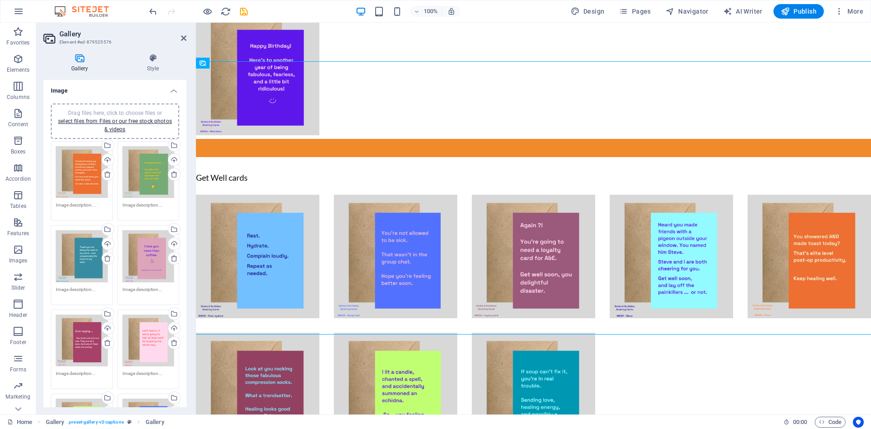
click at [186, 34] on h2 "Gallery" at bounding box center [122, 34] width 127 height 8
click at [181, 39] on icon at bounding box center [183, 37] width 5 height 7
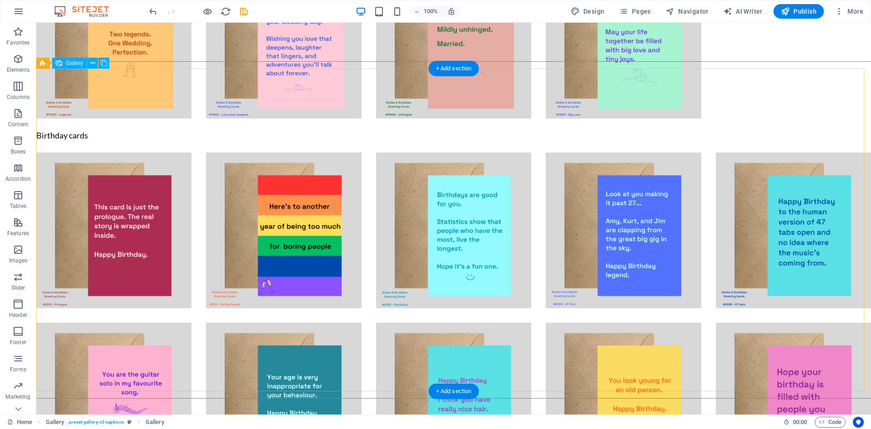
select select "4"
select select "px"
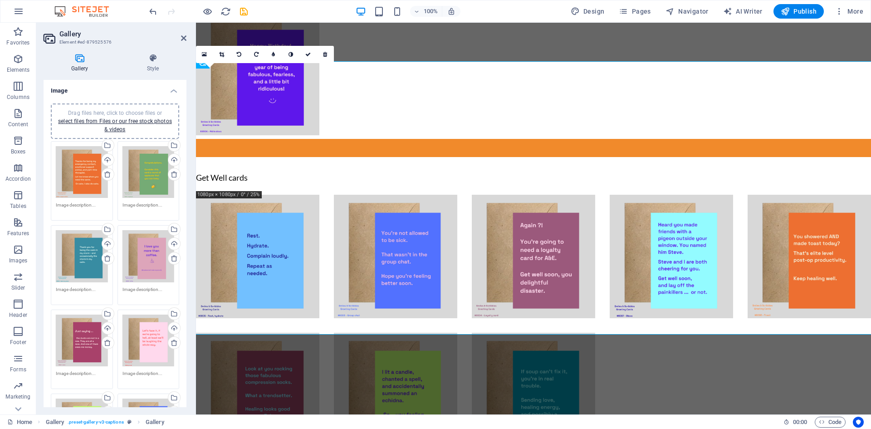
click at [141, 187] on div "Drag files here, click to choose files or select files from Files or our free s…" at bounding box center [149, 172] width 52 height 52
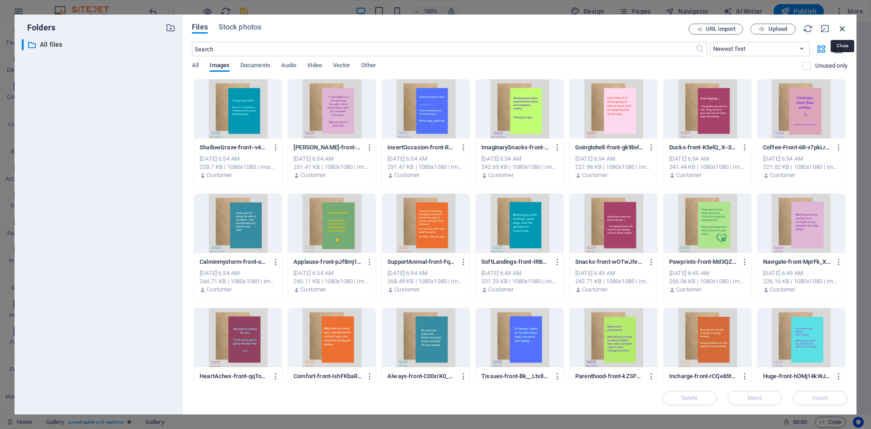
drag, startPoint x: 842, startPoint y: 29, endPoint x: 632, endPoint y: 26, distance: 210.1
click at [842, 29] on icon "button" at bounding box center [843, 29] width 10 height 10
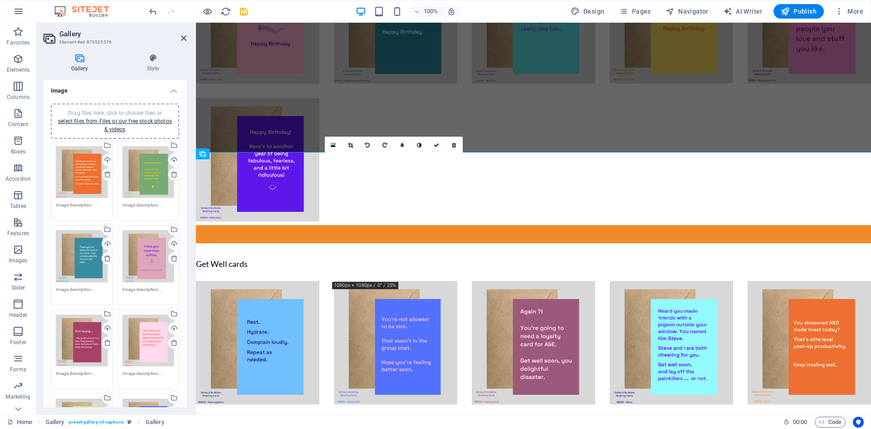
scroll to position [2830, 0]
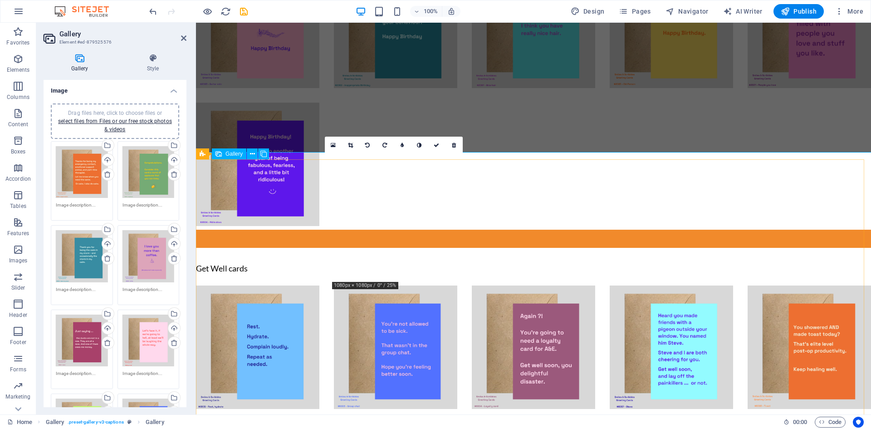
drag, startPoint x: 418, startPoint y: 231, endPoint x: 256, endPoint y: 221, distance: 163.2
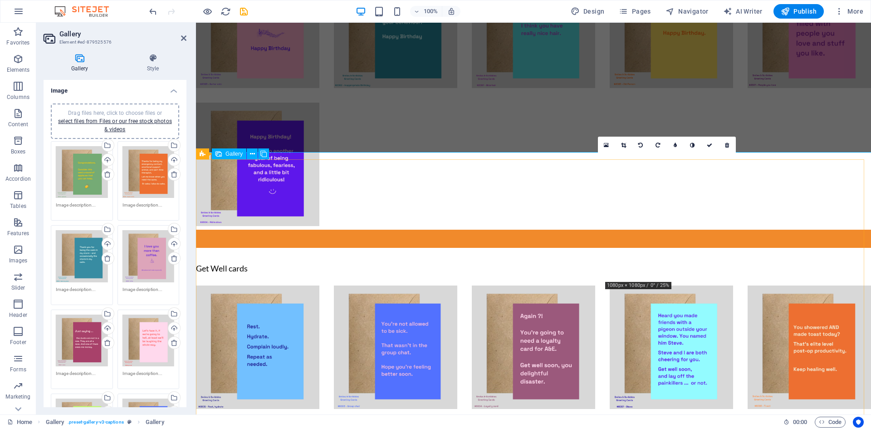
drag, startPoint x: 689, startPoint y: 245, endPoint x: 391, endPoint y: 246, distance: 297.7
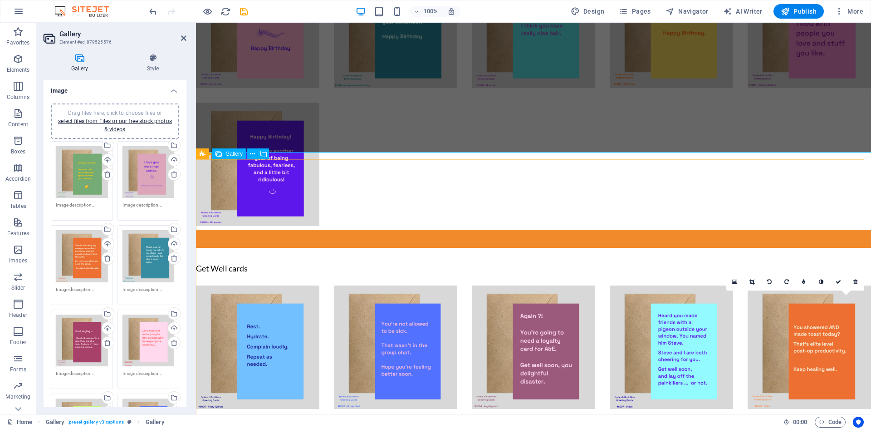
drag, startPoint x: 833, startPoint y: 374, endPoint x: 534, endPoint y: 247, distance: 324.8
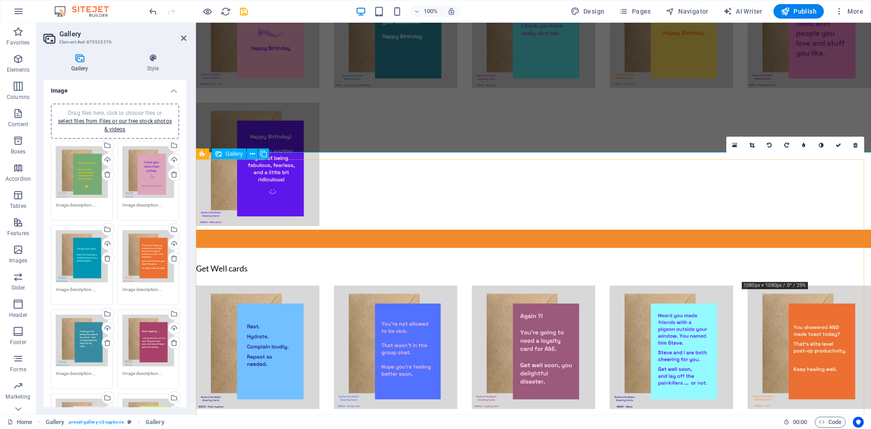
drag, startPoint x: 831, startPoint y: 223, endPoint x: 559, endPoint y: 240, distance: 272.4
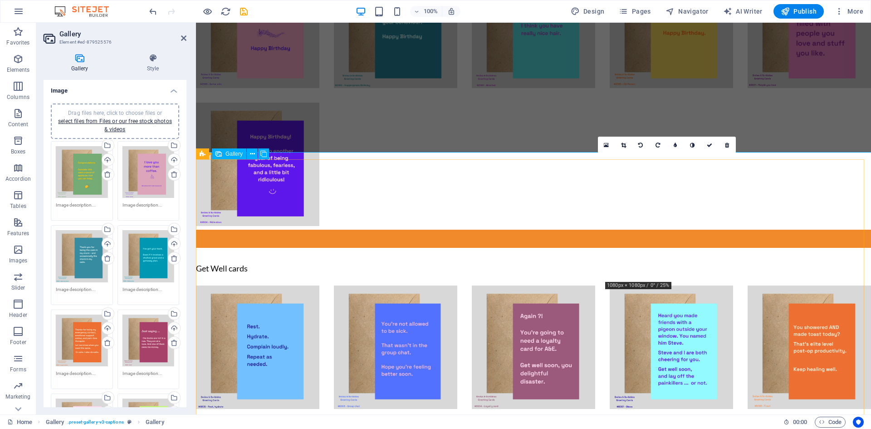
drag, startPoint x: 679, startPoint y: 231, endPoint x: 259, endPoint y: 368, distance: 441.9
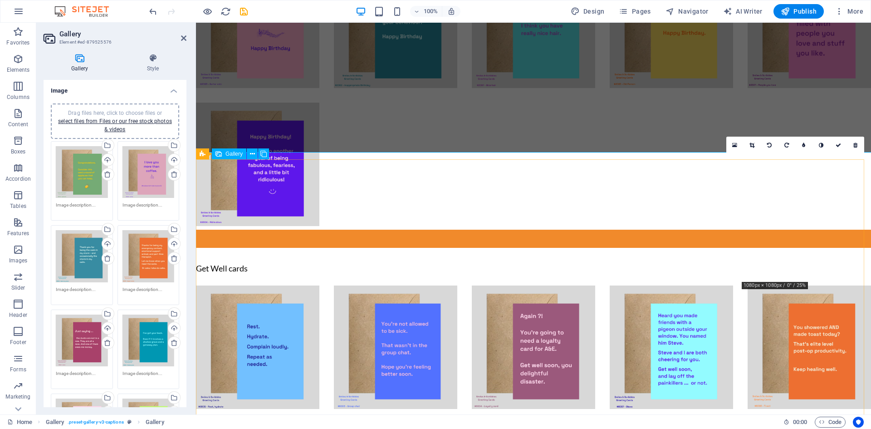
drag, startPoint x: 816, startPoint y: 229, endPoint x: 684, endPoint y: 230, distance: 132.5
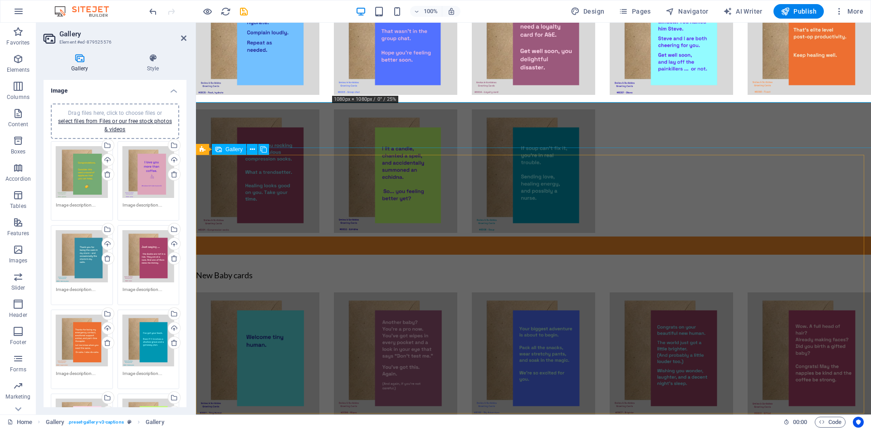
scroll to position [3193, 0]
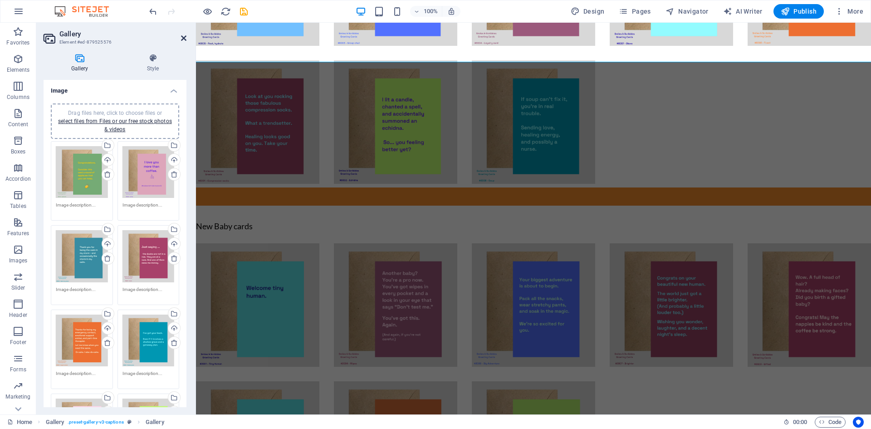
click at [185, 37] on icon at bounding box center [183, 37] width 5 height 7
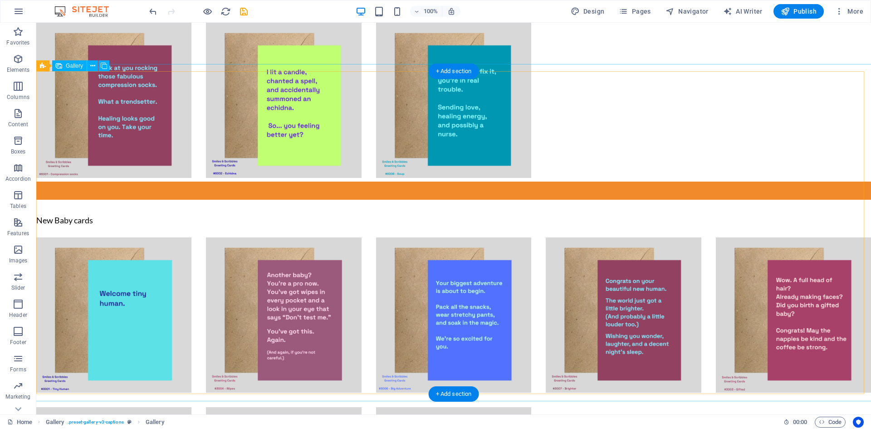
scroll to position [3778, 0]
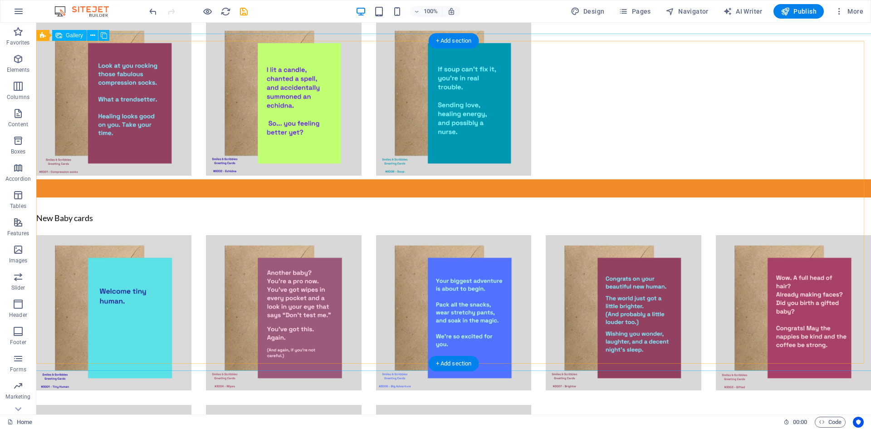
select select "4"
select select "px"
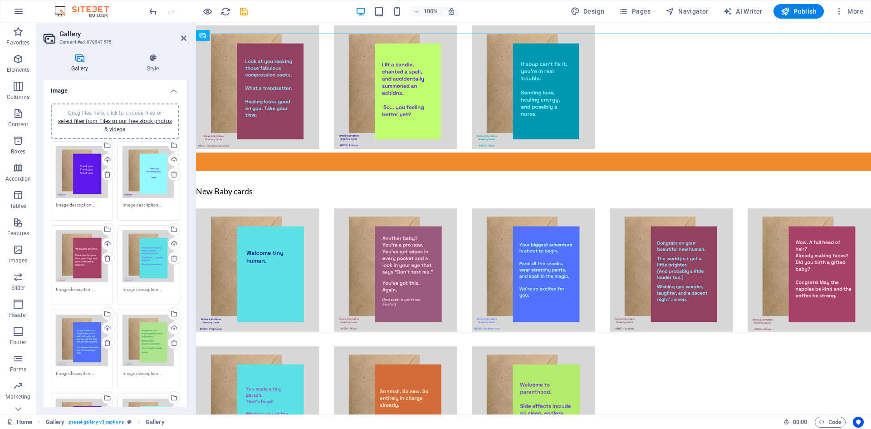
scroll to position [3267, 0]
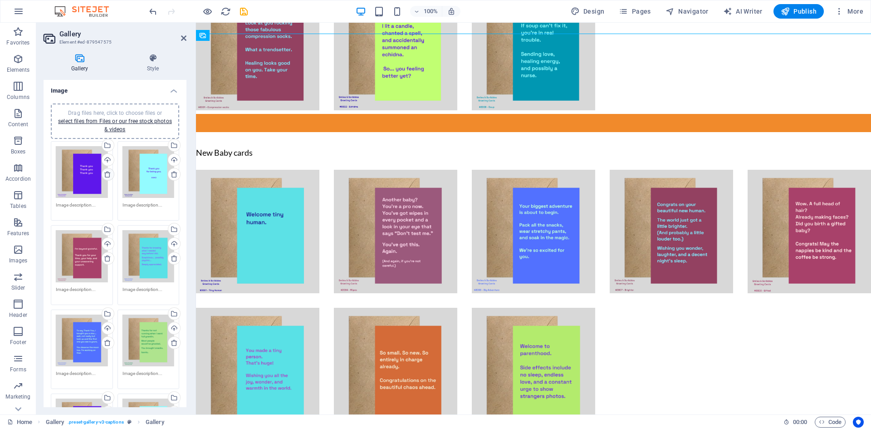
click at [104, 176] on icon at bounding box center [107, 174] width 7 height 7
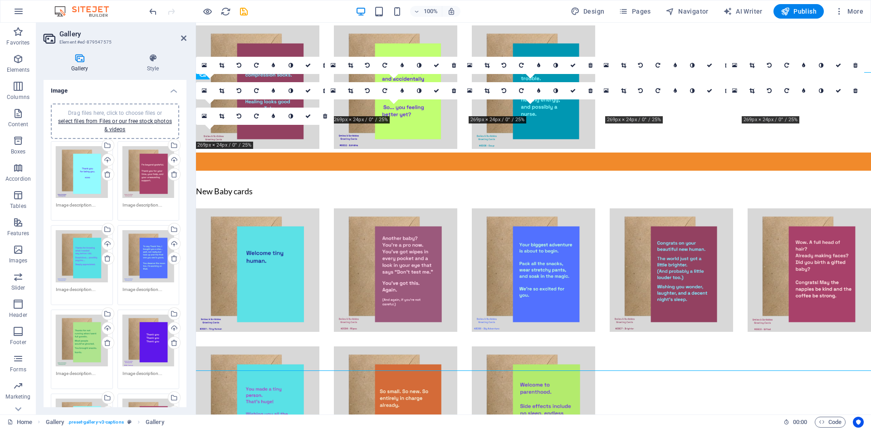
click at [105, 176] on icon at bounding box center [107, 174] width 7 height 7
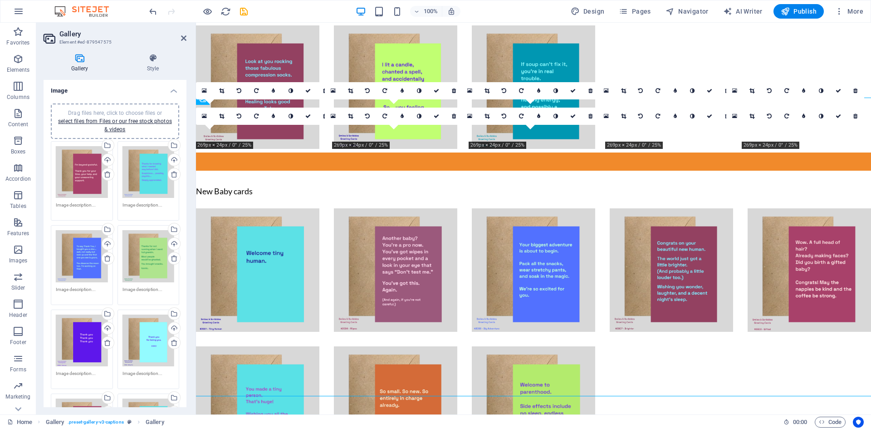
scroll to position [3203, 0]
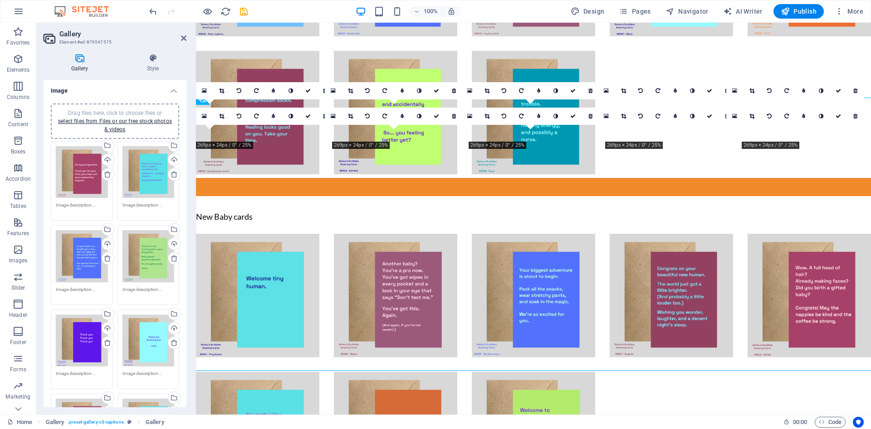
click at [105, 176] on icon at bounding box center [107, 174] width 7 height 7
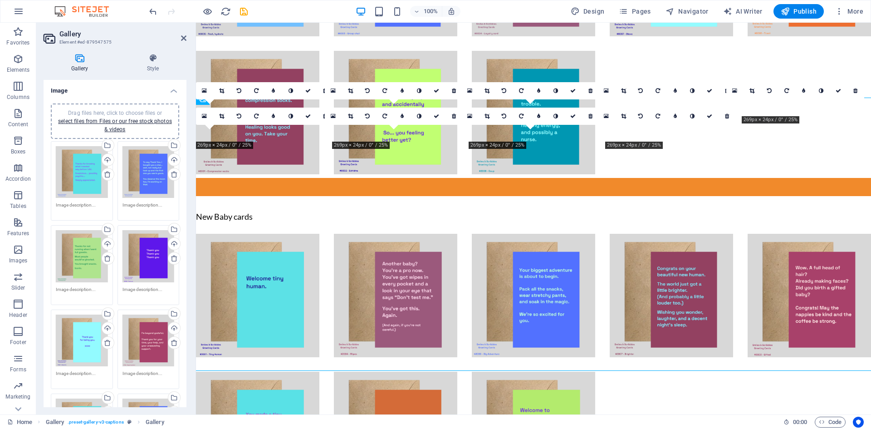
click at [105, 176] on icon at bounding box center [107, 174] width 7 height 7
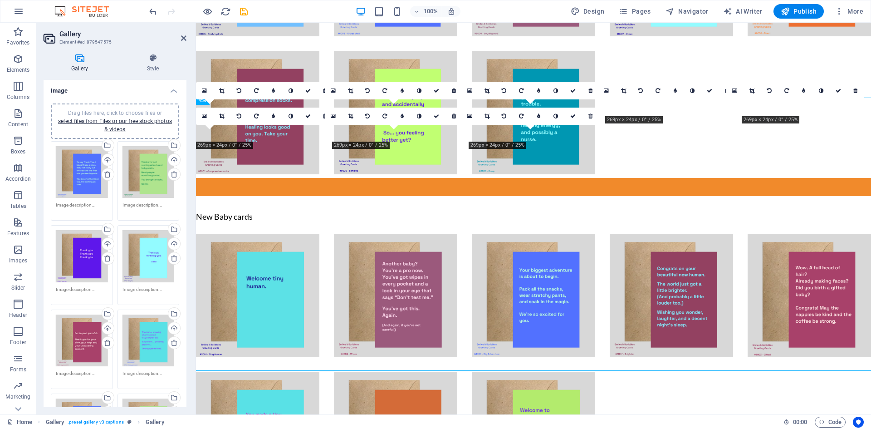
click at [105, 176] on icon at bounding box center [107, 174] width 7 height 7
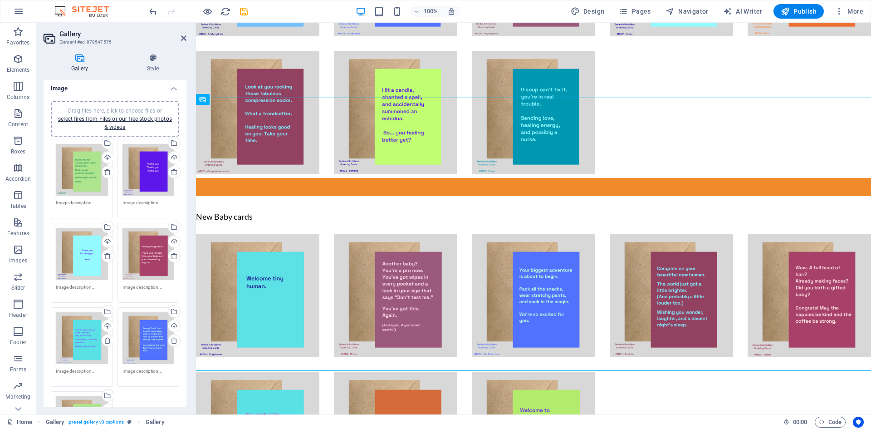
scroll to position [0, 0]
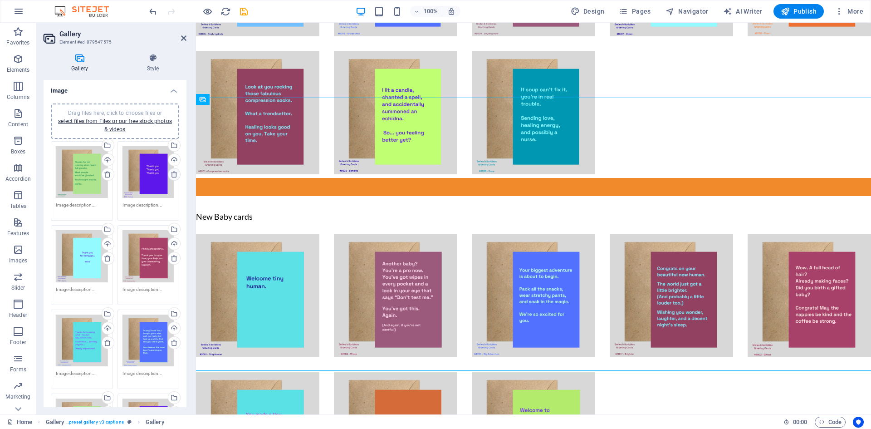
click at [172, 171] on icon at bounding box center [174, 174] width 7 height 7
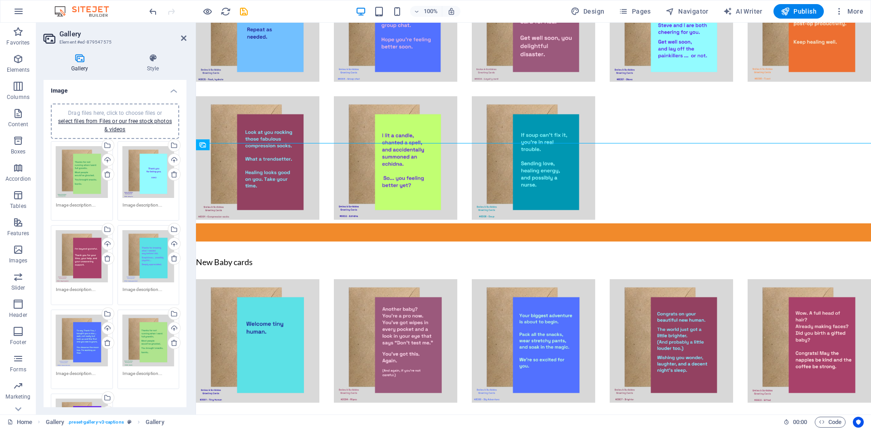
click at [104, 172] on icon at bounding box center [107, 174] width 7 height 7
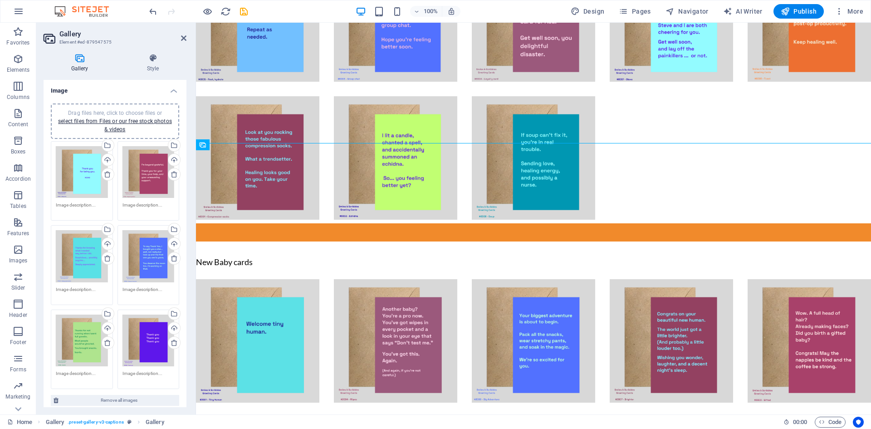
drag, startPoint x: 186, startPoint y: 34, endPoint x: 182, endPoint y: -15, distance: 48.7
click at [182, 0] on html "[DOMAIN_NAME] Home Favorites Elements Columns Content Boxes Accordion Tables Fe…" at bounding box center [435, 214] width 871 height 429
click at [185, 37] on icon at bounding box center [183, 37] width 5 height 7
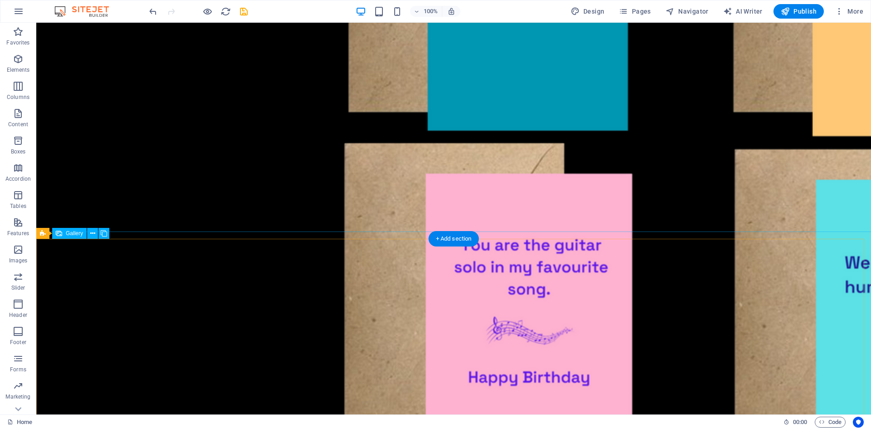
scroll to position [692, 0]
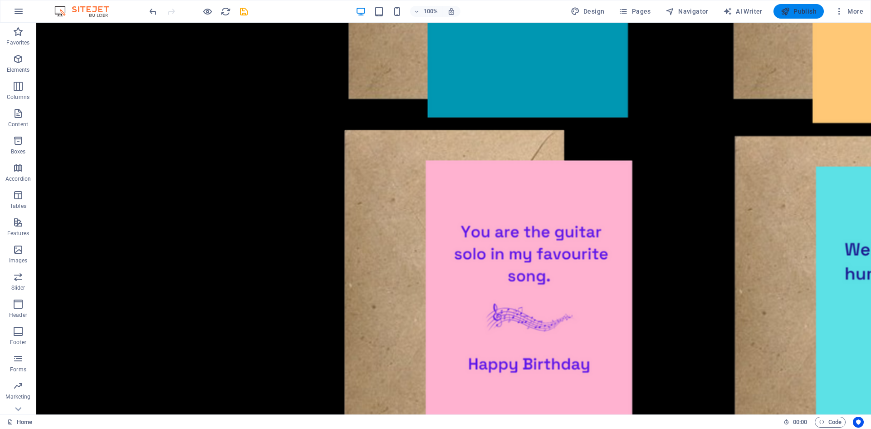
click at [790, 7] on icon "button" at bounding box center [785, 11] width 9 height 9
